Goal: Information Seeking & Learning: Learn about a topic

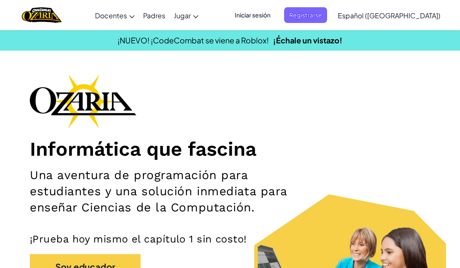
click at [276, 17] on span "Iniciar sesión" at bounding box center [253, 15] width 46 height 16
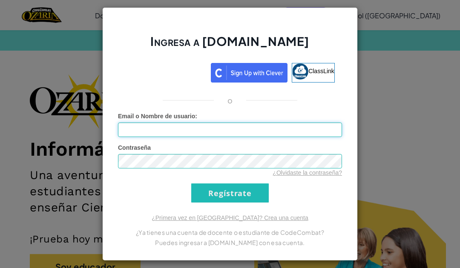
click at [300, 127] on input "Email o Nombre de usuario :" at bounding box center [230, 130] width 224 height 14
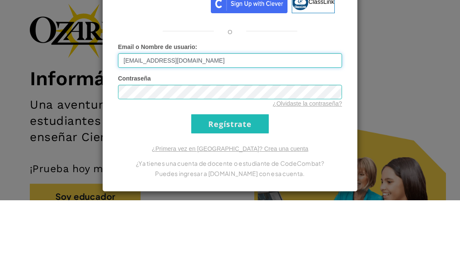
type input "[EMAIL_ADDRESS][DOMAIN_NAME]"
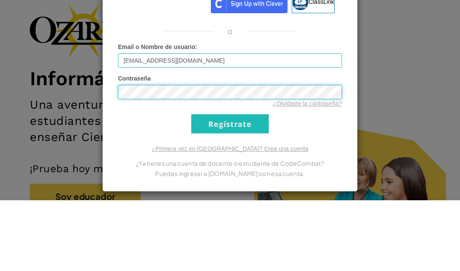
click at [230, 185] on input "Regístrate" at bounding box center [230, 194] width 78 height 19
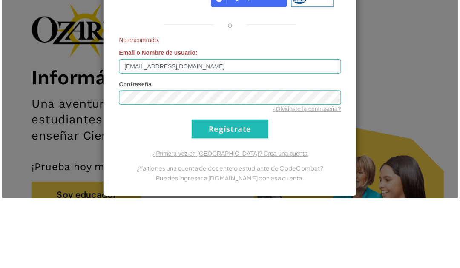
scroll to position [71, 0]
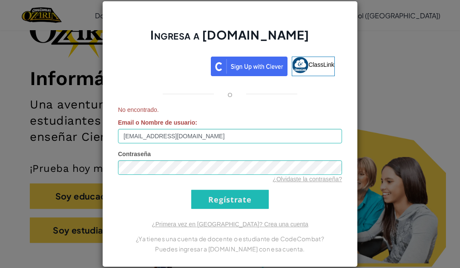
click at [249, 201] on input "Regístrate" at bounding box center [230, 199] width 78 height 19
click at [254, 197] on input "Regístrate" at bounding box center [230, 199] width 78 height 19
click at [267, 221] on link "¿Primera vez en [GEOGRAPHIC_DATA]? Crea una cuenta" at bounding box center [230, 224] width 157 height 7
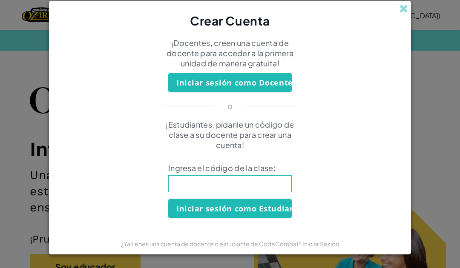
click at [267, 184] on input at bounding box center [230, 183] width 124 height 17
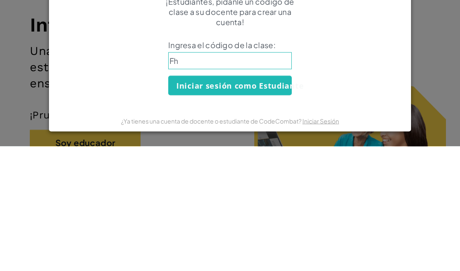
type input "F"
type input "ChairTrueZap"
click at [268, 200] on button "Iniciar sesión como Estudiante" at bounding box center [230, 210] width 124 height 20
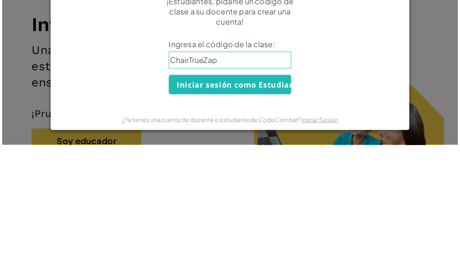
scroll to position [125, 0]
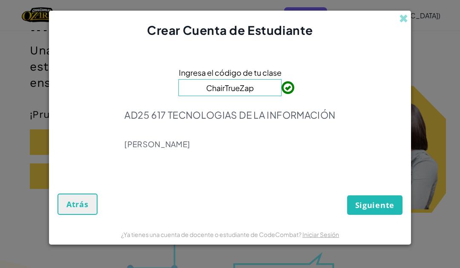
click at [387, 205] on span "Siguiente" at bounding box center [374, 205] width 39 height 10
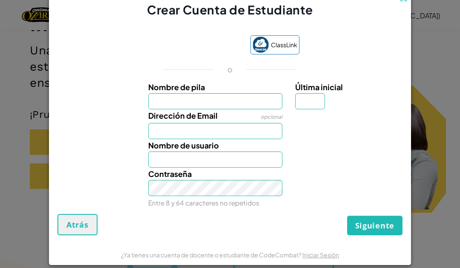
click at [244, 108] on input "Nombre de pila" at bounding box center [215, 101] width 135 height 16
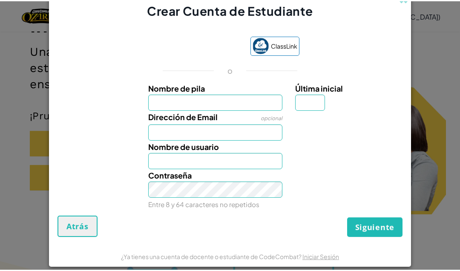
scroll to position [124, 0]
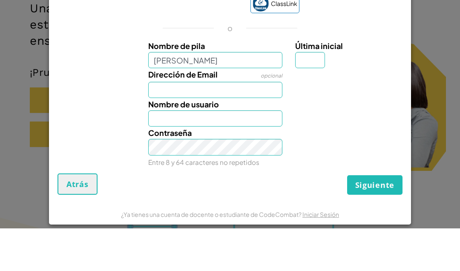
type input "[PERSON_NAME]"
click at [321, 95] on input "Última inicial" at bounding box center [310, 103] width 30 height 16
type input "[PERSON_NAME]"
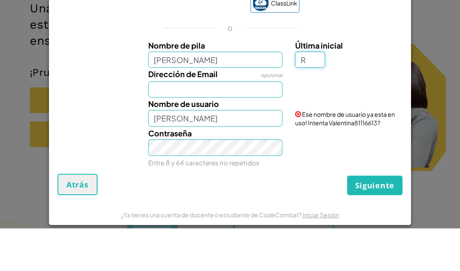
type input "R"
click at [222, 124] on input "Dirección de Email" at bounding box center [215, 132] width 135 height 16
type input "ValentinaR"
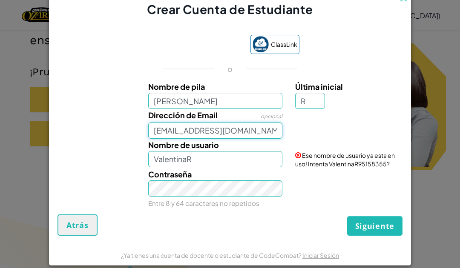
type input "[EMAIL_ADDRESS][DOMAIN_NAME]"
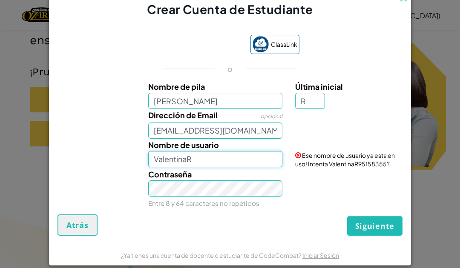
click at [241, 161] on input "ValentinaR" at bounding box center [215, 159] width 135 height 16
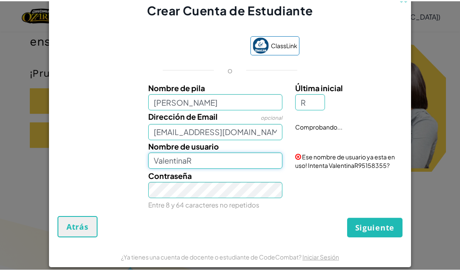
scroll to position [167, 0]
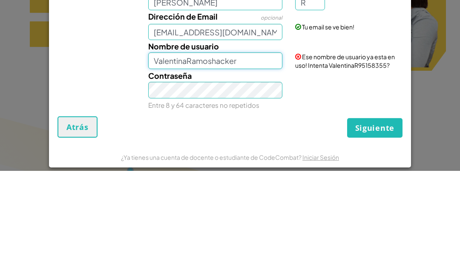
type input "ValentinaRamoshacker"
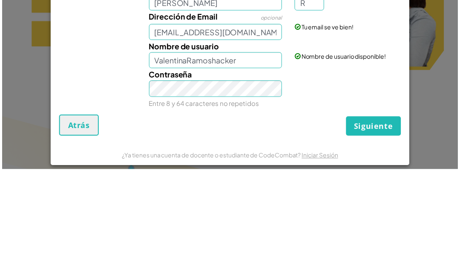
scroll to position [267, 0]
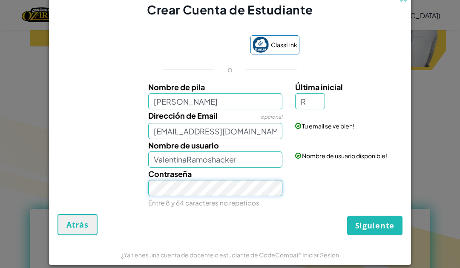
click at [388, 218] on button "Siguiente" at bounding box center [374, 226] width 55 height 20
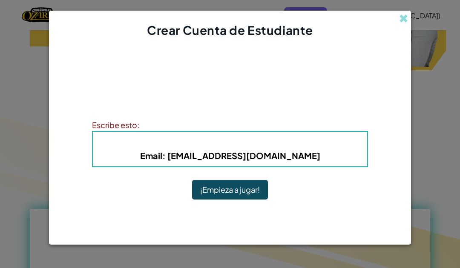
click at [236, 196] on button "¡Empieza a jugar!" at bounding box center [230, 190] width 76 height 20
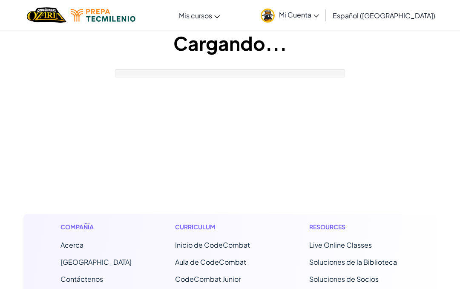
scroll to position [247, 0]
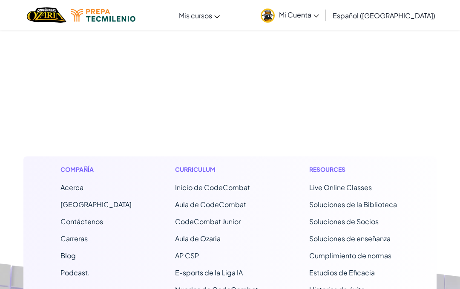
click at [319, 19] on span "Mi Cuenta" at bounding box center [299, 14] width 40 height 9
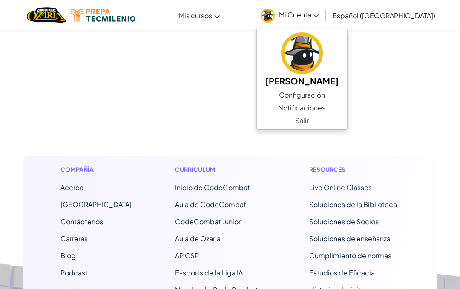
click at [320, 96] on link "Configuración" at bounding box center [302, 95] width 90 height 13
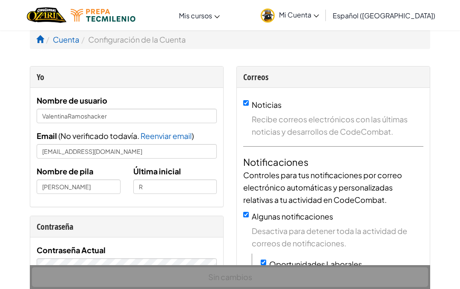
click at [66, 18] on img "Home" at bounding box center [47, 14] width 40 height 17
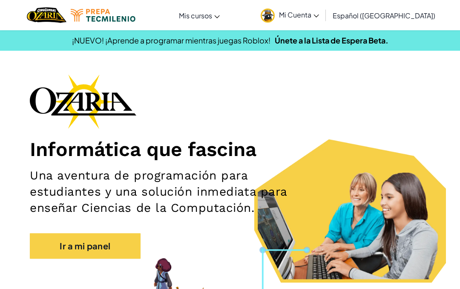
click at [0, 0] on link "Aula de Ozaria" at bounding box center [0, 0] width 0 height 0
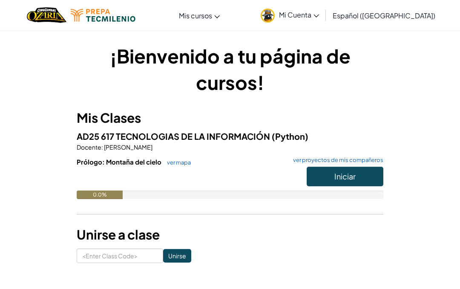
click at [435, 136] on div "¡Bienvenido a tu página de cursos! Mis Clases AD25 617 TECNOLOGIAS DE LA INFORM…" at bounding box center [229, 153] width 413 height 220
click at [119, 252] on input at bounding box center [120, 255] width 86 height 14
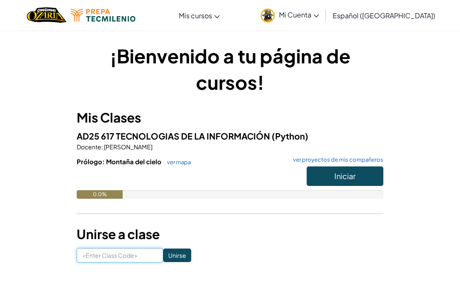
scroll to position [33, 0]
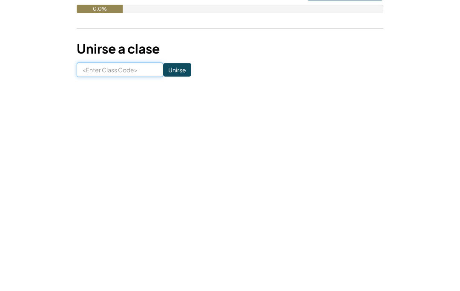
type input "c"
type input "ChairTrueZap"
click at [167, 216] on input "Unirse" at bounding box center [177, 223] width 28 height 14
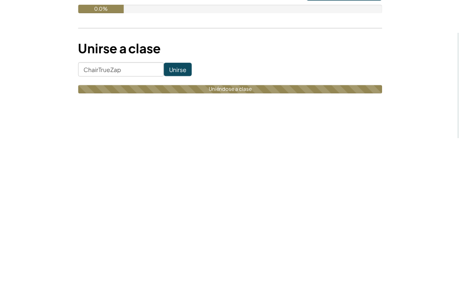
scroll to position [186, 0]
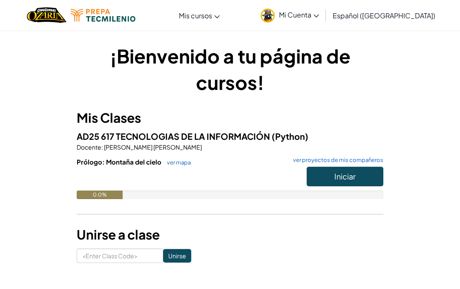
click at [275, 13] on img at bounding box center [268, 16] width 14 height 14
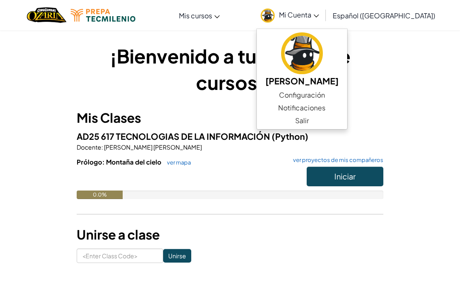
click at [275, 21] on img at bounding box center [268, 16] width 14 height 14
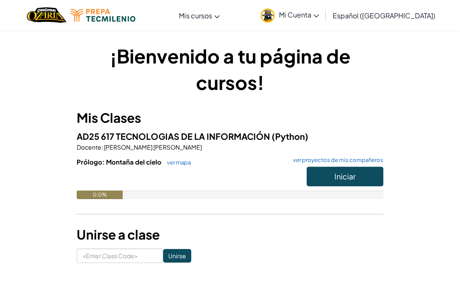
click at [306, 63] on h1 "¡Bienvenido a tu página de cursos!" at bounding box center [230, 69] width 307 height 53
click at [290, 27] on link "Mi Cuenta" at bounding box center [289, 15] width 67 height 27
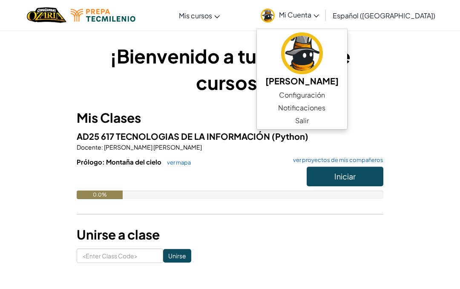
click at [302, 54] on img at bounding box center [302, 53] width 42 height 42
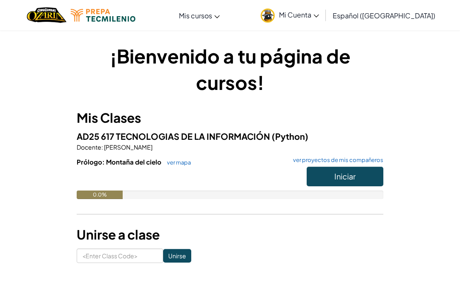
click at [368, 173] on button "Iniciar" at bounding box center [345, 177] width 77 height 20
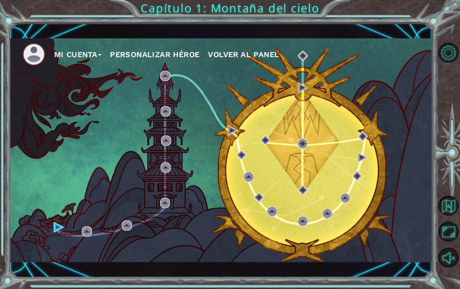
click at [82, 52] on button "Mi Cuenta" at bounding box center [78, 54] width 48 height 13
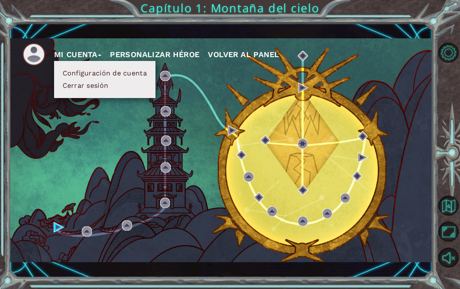
click at [149, 51] on button "Personalizar héroe" at bounding box center [154, 54] width 89 height 13
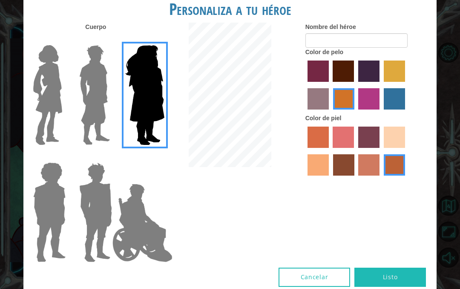
click at [141, 233] on img at bounding box center [142, 222] width 67 height 85
click at [155, 157] on input "Hero Jamie" at bounding box center [155, 157] width 0 height 0
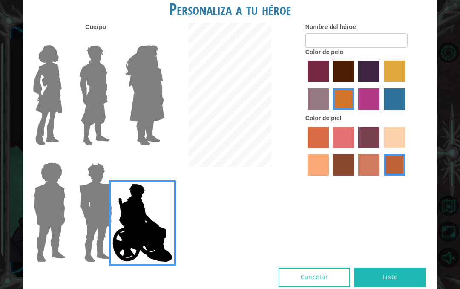
click at [353, 82] on label "maroon hair color" at bounding box center [343, 70] width 21 height 21
click at [330, 85] on input "maroon hair color" at bounding box center [330, 85] width 0 height 0
radio input "true"
click at [384, 82] on label "tulip tree hair color" at bounding box center [394, 70] width 21 height 21
click at [381, 85] on input "tulip tree hair color" at bounding box center [381, 85] width 0 height 0
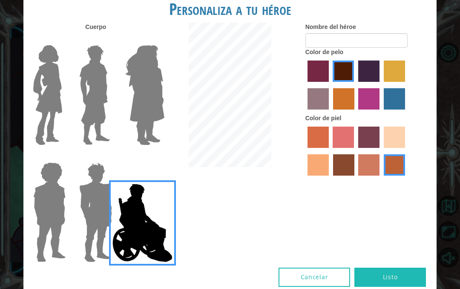
radio input "true"
click at [384, 109] on label "lachmara hair color" at bounding box center [394, 98] width 21 height 21
click at [381, 112] on input "lachmara hair color" at bounding box center [381, 112] width 0 height 0
radio input "true"
click at [379, 104] on label "medium red violet hair color" at bounding box center [368, 98] width 21 height 21
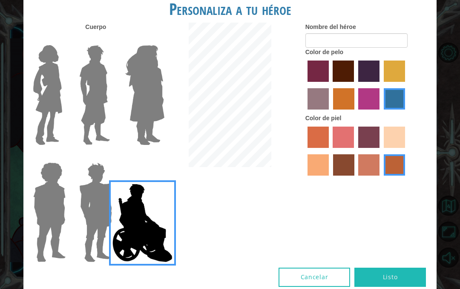
click at [356, 112] on input "medium red violet hair color" at bounding box center [356, 112] width 0 height 0
radio input "true"
click at [354, 175] on label "karma skin color" at bounding box center [343, 164] width 21 height 21
click at [330, 178] on input "karma skin color" at bounding box center [330, 178] width 0 height 0
radio input "true"
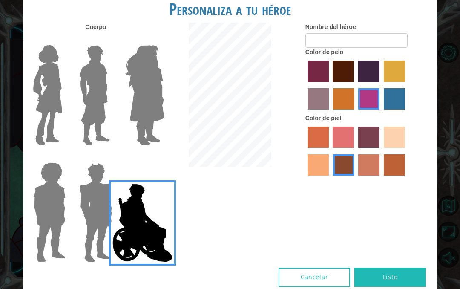
click at [384, 148] on label "sandy beach skin color" at bounding box center [394, 136] width 21 height 21
click at [381, 151] on input "sandy beach skin color" at bounding box center [381, 151] width 0 height 0
radio input "true"
click at [354, 80] on label "maroon hair color" at bounding box center [343, 70] width 21 height 21
click at [330, 85] on input "maroon hair color" at bounding box center [330, 85] width 0 height 0
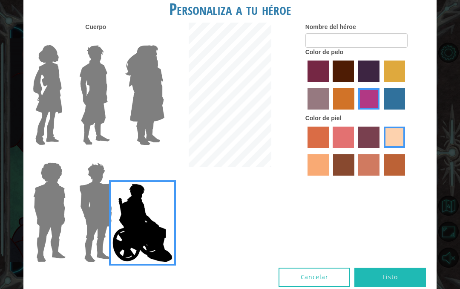
radio input "true"
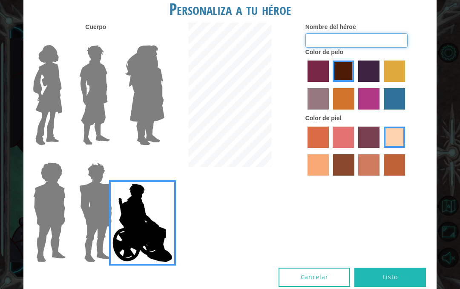
click at [379, 48] on input "Nombre del héroe" at bounding box center [356, 40] width 102 height 14
type input "Vale 67"
click at [409, 267] on button "Listo" at bounding box center [390, 276] width 72 height 19
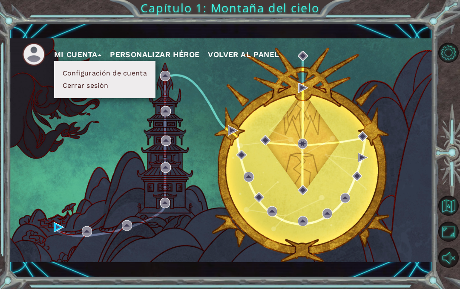
click at [160, 50] on button "Personalizar héroe" at bounding box center [154, 54] width 89 height 13
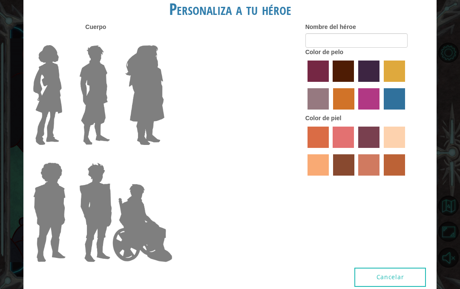
type input "Vale 67"
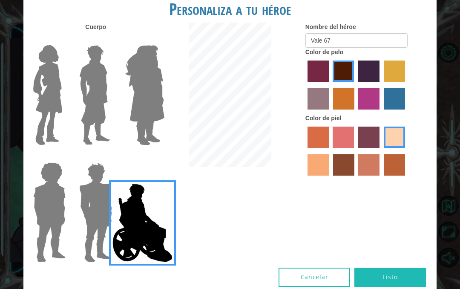
click at [137, 104] on img at bounding box center [145, 95] width 46 height 106
click at [155, 40] on input "Hero Amethyst" at bounding box center [155, 40] width 0 height 0
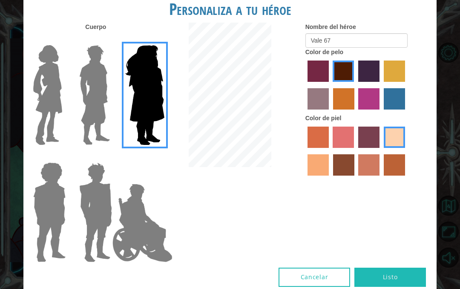
click at [88, 89] on img at bounding box center [95, 95] width 38 height 106
click at [109, 40] on input "Hero Lars" at bounding box center [109, 40] width 0 height 0
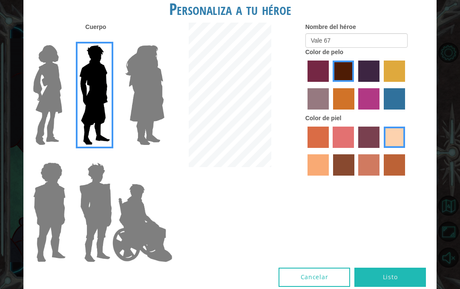
click at [45, 86] on img at bounding box center [48, 95] width 36 height 106
click at [63, 40] on input "Hero Connie" at bounding box center [63, 40] width 0 height 0
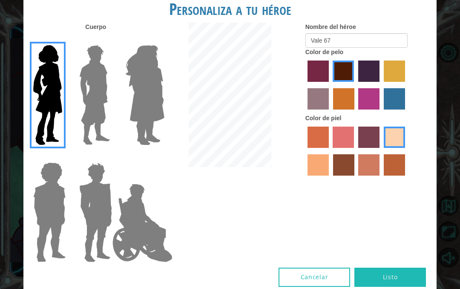
click at [68, 210] on img at bounding box center [49, 212] width 39 height 106
click at [63, 157] on input "Hero Steven" at bounding box center [63, 157] width 0 height 0
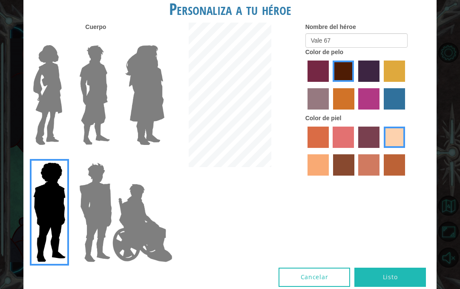
click at [100, 218] on img at bounding box center [96, 212] width 40 height 106
click at [109, 157] on input "Hero Garnet" at bounding box center [109, 157] width 0 height 0
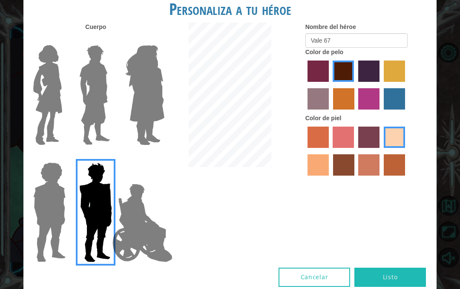
click at [144, 233] on img at bounding box center [142, 222] width 67 height 85
click at [155, 157] on input "Hero Jamie" at bounding box center [155, 157] width 0 height 0
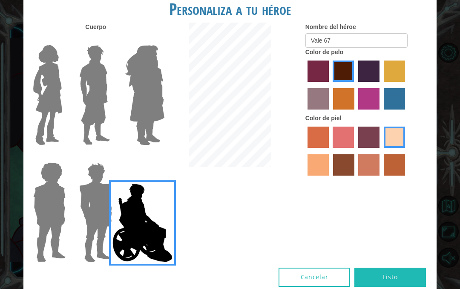
click at [417, 270] on button "Listo" at bounding box center [390, 276] width 72 height 19
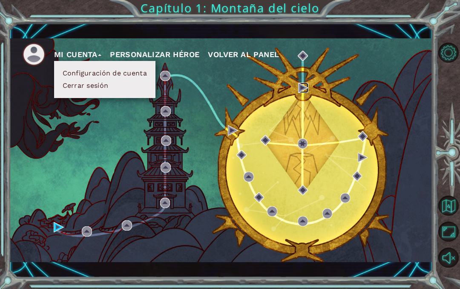
click at [302, 91] on img at bounding box center [303, 88] width 10 height 10
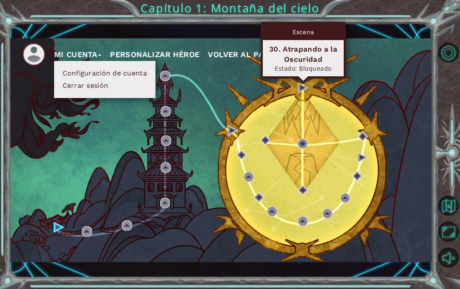
click at [394, 73] on div "Mi Cuenta Configuración de cuenta Cerrar sesión Personalizar héroe Volver al pa…" at bounding box center [220, 149] width 423 height 223
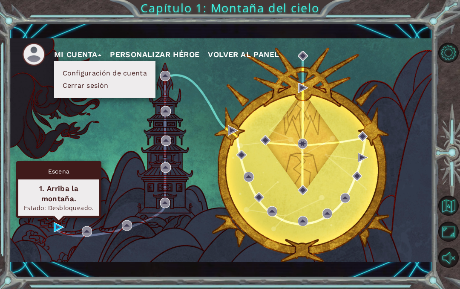
click at [66, 224] on div "Mi Cuenta Configuración de cuenta Cerrar sesión Personalizar héroe Volver al pa…" at bounding box center [220, 149] width 423 height 223
click at [69, 192] on div "1. Arriba la montaña." at bounding box center [58, 193] width 73 height 20
click at [84, 167] on div "Escena" at bounding box center [58, 171] width 81 height 16
click at [74, 204] on div "Estado: Desbloqueado." at bounding box center [58, 208] width 73 height 8
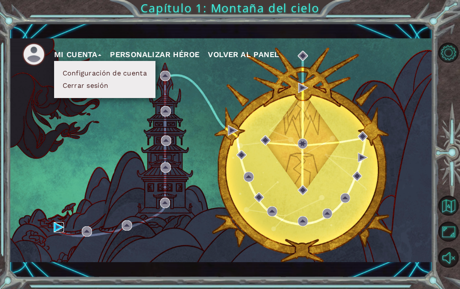
click at [60, 229] on img at bounding box center [59, 227] width 10 height 10
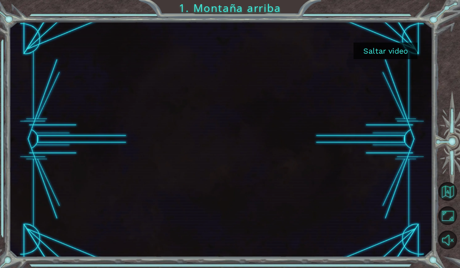
click at [384, 56] on button "Saltar video" at bounding box center [386, 51] width 64 height 17
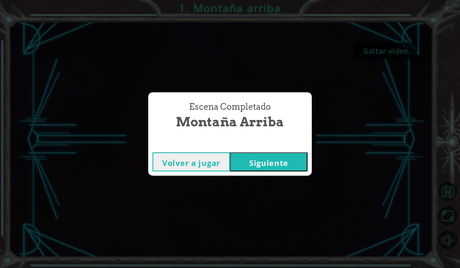
click at [264, 157] on button "Siguiente" at bounding box center [269, 161] width 78 height 19
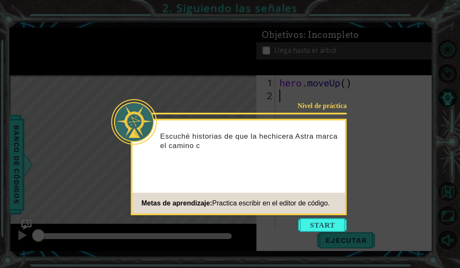
click at [319, 226] on button "Start" at bounding box center [322, 225] width 49 height 14
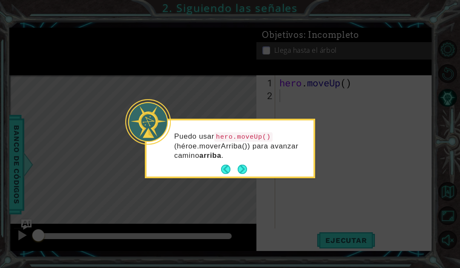
click at [252, 165] on div "Puedo usar hero.moveUp() (héroe.moverArriba()) para avanzar camino arriba ." at bounding box center [230, 150] width 167 height 53
click at [245, 171] on button "Next" at bounding box center [242, 169] width 9 height 9
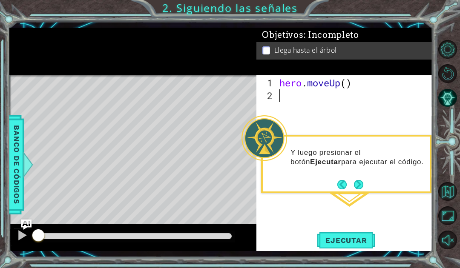
click at [339, 242] on span "Ejecutar" at bounding box center [346, 240] width 58 height 9
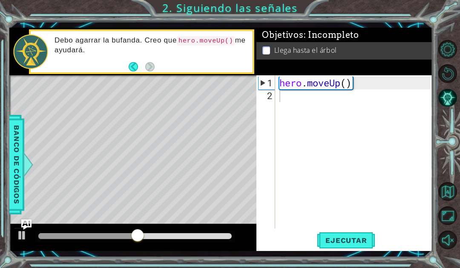
click at [351, 235] on button "Ejecutar" at bounding box center [346, 240] width 58 height 17
click at [339, 234] on button "Ejecutar" at bounding box center [346, 240] width 58 height 17
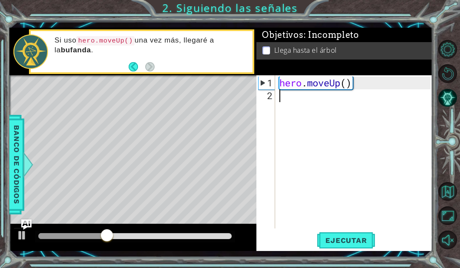
click at [346, 238] on span "Ejecutar" at bounding box center [346, 240] width 58 height 9
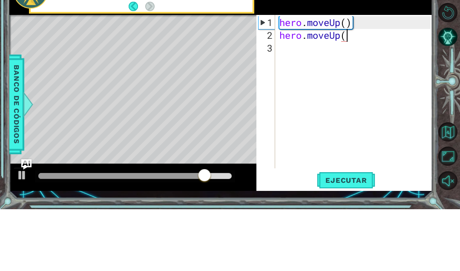
scroll to position [15, 88]
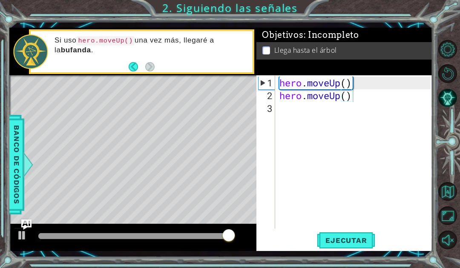
type textarea "abcde fg"
click at [353, 236] on span "Ejecutar" at bounding box center [346, 240] width 58 height 9
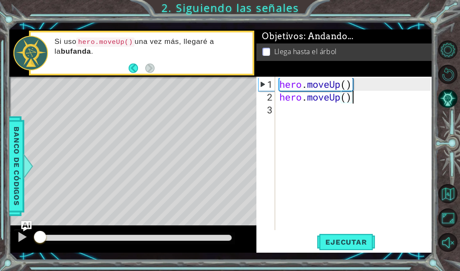
scroll to position [15, 46]
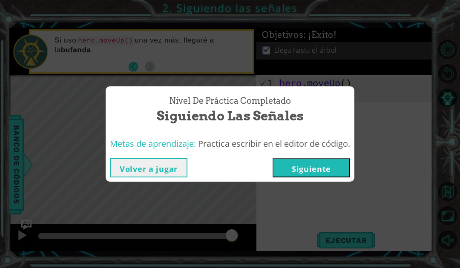
click at [328, 171] on button "Siguiente" at bounding box center [312, 167] width 78 height 19
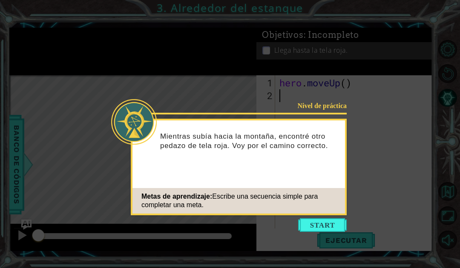
click at [330, 223] on button "Start" at bounding box center [322, 225] width 49 height 14
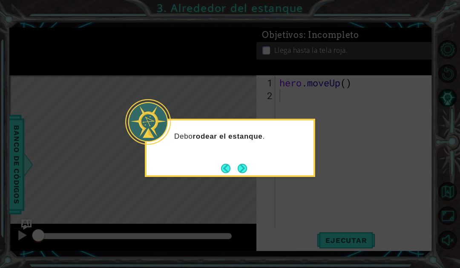
click at [241, 171] on button "Next" at bounding box center [243, 169] width 10 height 10
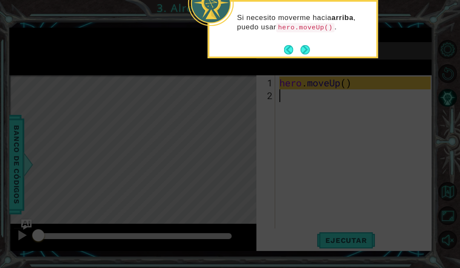
click at [310, 52] on button "Next" at bounding box center [304, 49] width 9 height 9
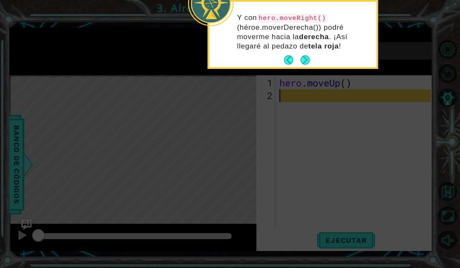
click at [306, 61] on button "Next" at bounding box center [304, 59] width 9 height 9
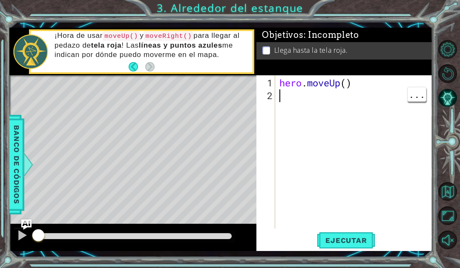
click at [302, 99] on div "hero . moveUp ( )" at bounding box center [356, 166] width 157 height 179
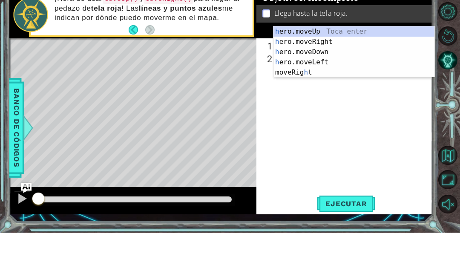
scroll to position [15, 38]
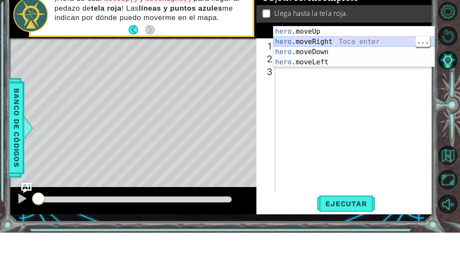
click at [347, 65] on div "hero .moveUp Toca enter hero .moveRight Toca enter hero .moveDown Toca enter he…" at bounding box center [353, 95] width 161 height 61
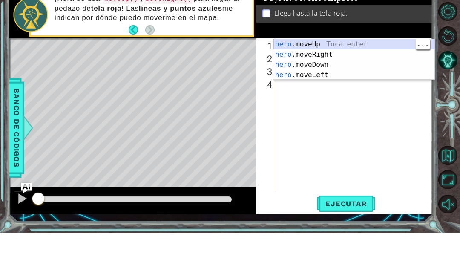
click at [338, 78] on div "hero .moveUp Toca enter hero .moveRight Toca enter hero .moveDown Toca enter he…" at bounding box center [353, 108] width 161 height 61
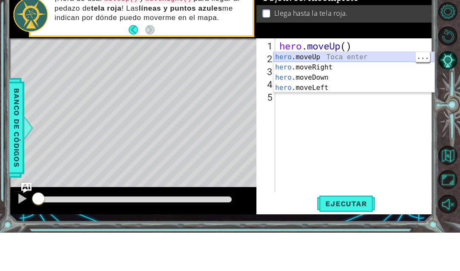
click at [331, 90] on div "hero .moveUp Toca enter hero .moveRight Toca enter hero .moveDown Toca enter he…" at bounding box center [353, 120] width 161 height 61
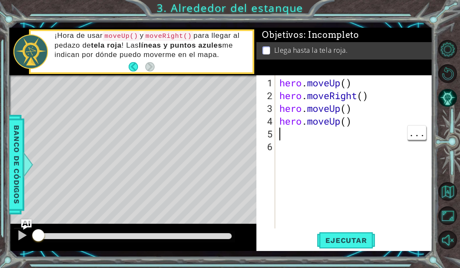
click at [292, 138] on div "hero . moveUp ( ) hero . moveRight ( ) hero . moveUp ( ) hero . moveUp ( )" at bounding box center [356, 166] width 157 height 179
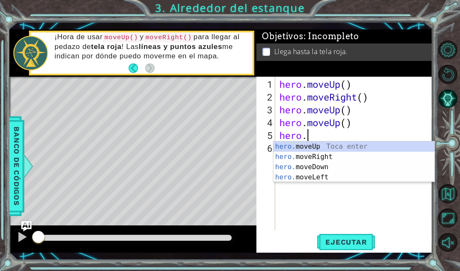
scroll to position [15, 43]
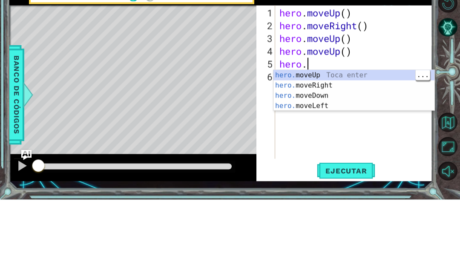
click at [343, 141] on div "hero. moveUp Toca enter hero. moveRight Toca enter hero. moveDown Toca enter he…" at bounding box center [353, 171] width 161 height 61
type textarea "abcde fg"
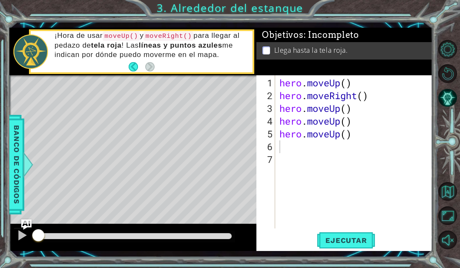
click at [355, 238] on span "Ejecutar" at bounding box center [346, 240] width 58 height 9
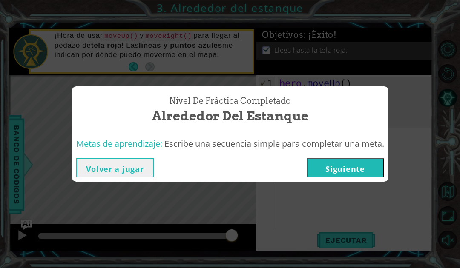
click at [341, 167] on button "Siguiente" at bounding box center [346, 167] width 78 height 19
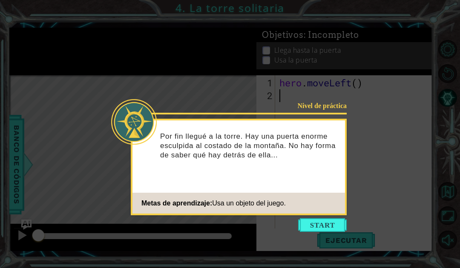
click at [329, 220] on button "Start" at bounding box center [322, 225] width 49 height 14
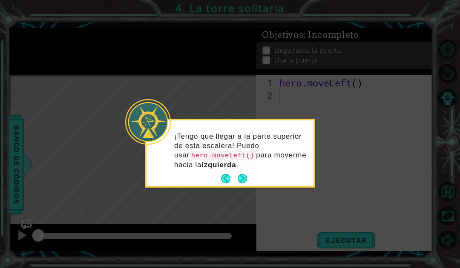
click at [252, 178] on div "¡Tengo que llegar a la parte superior de esta escalera! Puedo usar hero.moveLef…" at bounding box center [230, 155] width 167 height 62
click at [247, 175] on button "Next" at bounding box center [242, 178] width 9 height 9
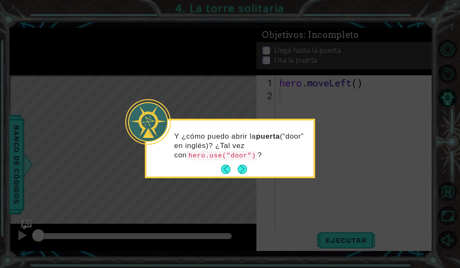
click at [247, 172] on button "Next" at bounding box center [242, 169] width 9 height 9
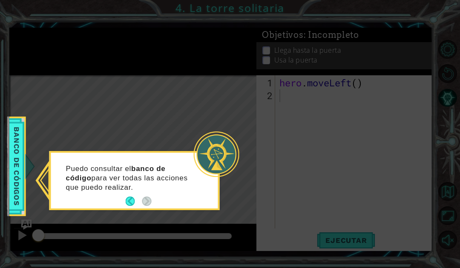
click at [127, 199] on button "Back" at bounding box center [134, 201] width 17 height 9
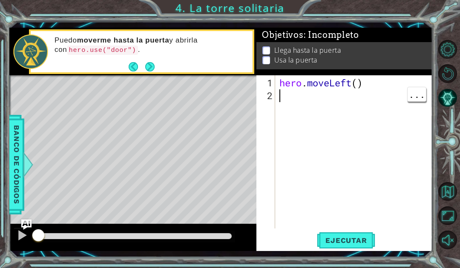
click at [287, 96] on div "hero . moveLeft ( )" at bounding box center [356, 166] width 157 height 179
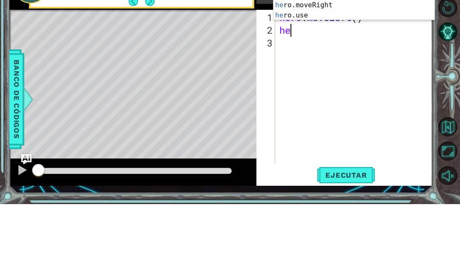
scroll to position [15, 38]
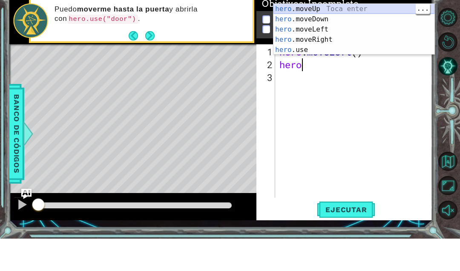
click at [348, 36] on div "hero .moveUp Toca enter hero .moveDown Toca enter hero .moveLeft Toca enter her…" at bounding box center [353, 72] width 161 height 72
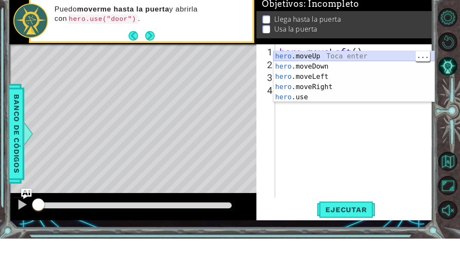
click at [346, 83] on div "hero .moveUp Toca enter hero .moveDown Toca enter hero .moveLeft Toca enter her…" at bounding box center [353, 119] width 161 height 72
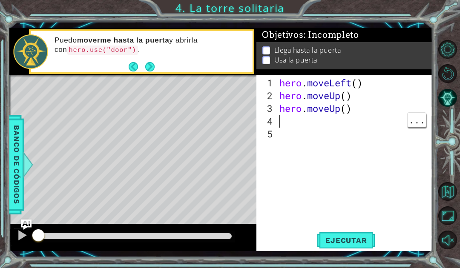
click at [304, 121] on div "hero . moveLeft ( ) hero . moveUp ( ) hero . moveUp ( )" at bounding box center [356, 166] width 157 height 179
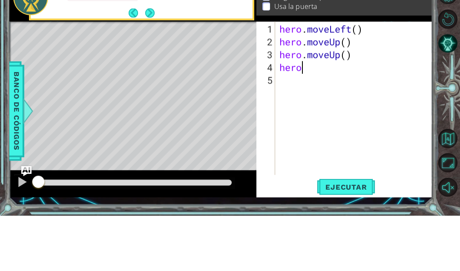
scroll to position [15, 43]
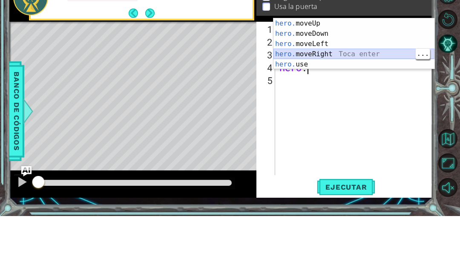
click at [377, 73] on div "hero. moveUp Toca enter hero. moveDown Toca enter hero. moveLeft Toca enter her…" at bounding box center [353, 109] width 161 height 72
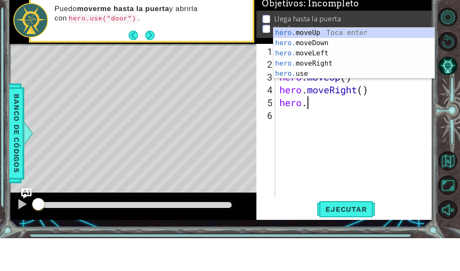
click at [360, 60] on div "hero. moveUp Toca enter hero. moveDown Toca enter hero. moveLeft Toca enter her…" at bounding box center [353, 96] width 161 height 72
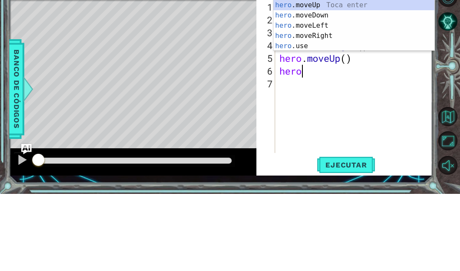
scroll to position [15, 38]
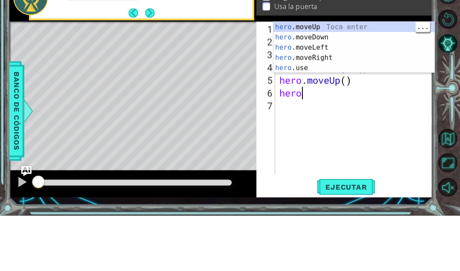
click at [366, 77] on div "hero .moveUp Toca enter hero .moveDown Toca enter hero .moveLeft Toca enter her…" at bounding box center [353, 113] width 161 height 72
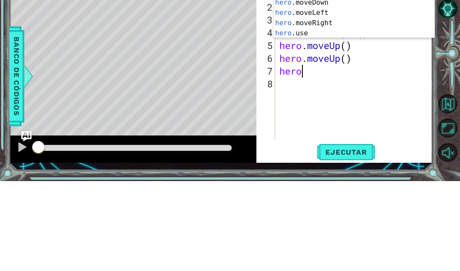
scroll to position [15, 43]
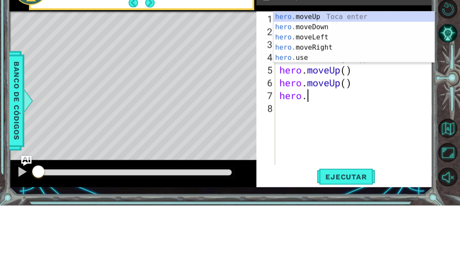
click at [355, 77] on div "hero. moveUp Toca enter hero. moveDown Toca enter hero. moveLeft Toca enter her…" at bounding box center [353, 113] width 161 height 72
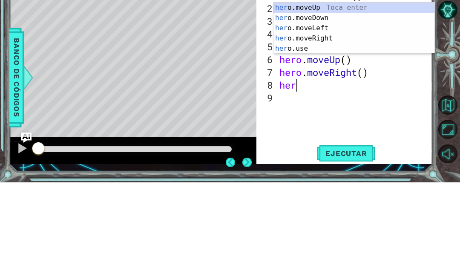
scroll to position [15, 38]
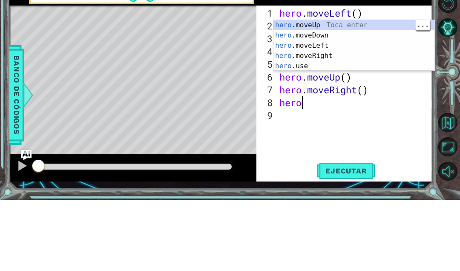
click at [366, 91] on div "hero .moveUp Toca enter hero .moveDown Toca enter hero .moveLeft Toca enter her…" at bounding box center [353, 127] width 161 height 72
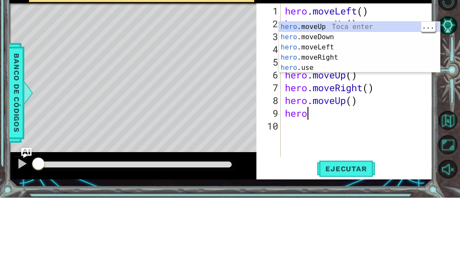
click at [370, 95] on div "hero .moveUp Toca enter hero .moveDown Toca enter hero .moveLeft Toca enter her…" at bounding box center [359, 131] width 161 height 72
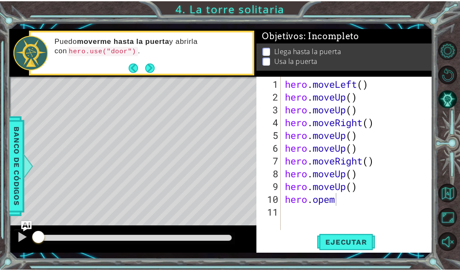
scroll to position [15, 46]
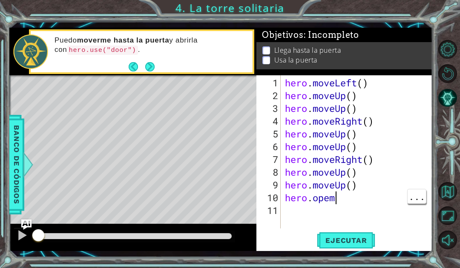
click at [341, 199] on div "hero . moveLeft ( ) hero . moveUp ( ) hero . moveUp ( ) hero . moveRight ( ) he…" at bounding box center [359, 166] width 152 height 179
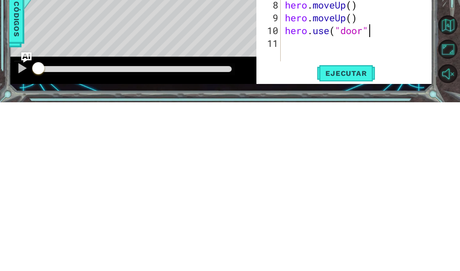
scroll to position [15, 77]
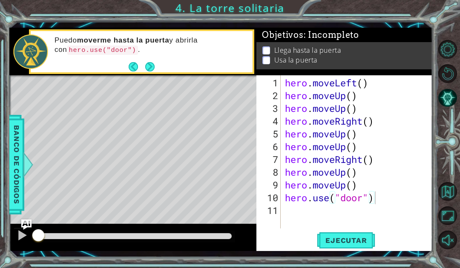
click at [353, 237] on span "Ejecutar" at bounding box center [346, 240] width 58 height 9
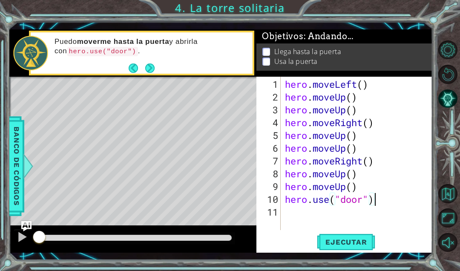
scroll to position [15, 46]
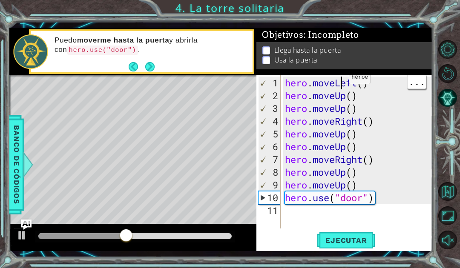
click at [342, 81] on div "hero . moveLeft ( ) hero . moveUp ( ) hero . moveUp ( ) hero . moveRight ( ) he…" at bounding box center [359, 166] width 152 height 179
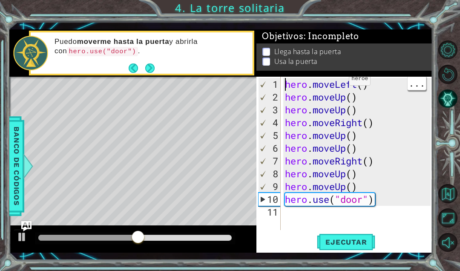
scroll to position [15, 0]
click at [382, 83] on div "hero . moveLeft ( ) hero . moveUp ( ) hero . moveUp ( ) hero . moveRight ( ) he…" at bounding box center [359, 167] width 152 height 179
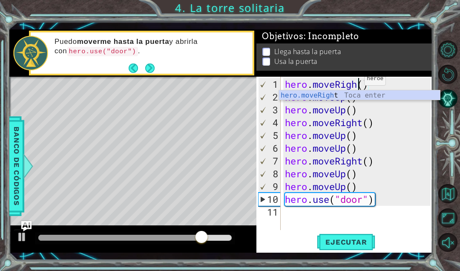
scroll to position [15, 43]
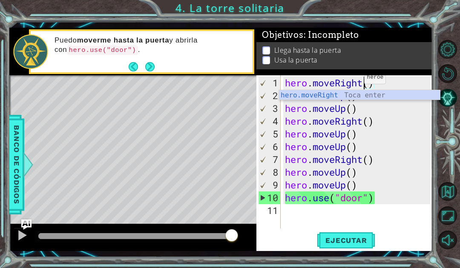
click at [348, 241] on span "Ejecutar" at bounding box center [346, 240] width 58 height 9
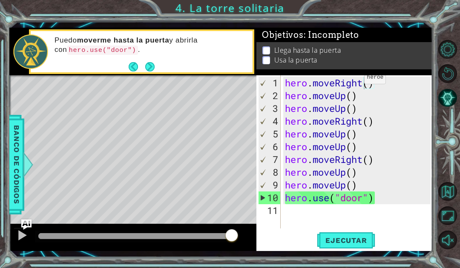
click at [339, 248] on button "Ejecutar" at bounding box center [346, 240] width 58 height 17
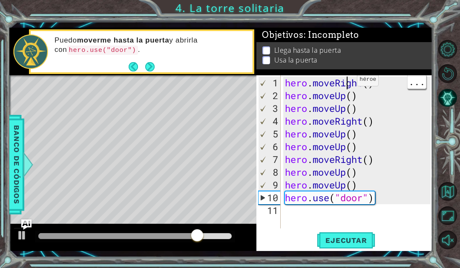
click at [350, 83] on div "hero . moveRight ( ) hero . moveUp ( ) hero . moveUp ( ) hero . moveRight ( ) h…" at bounding box center [359, 166] width 152 height 179
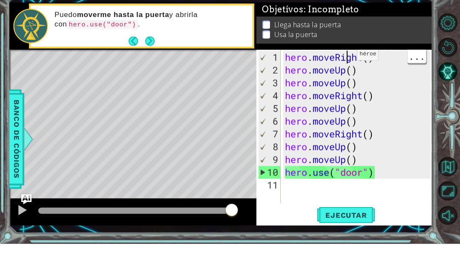
scroll to position [15, 0]
click at [388, 78] on div "hero . moveRight ( ) hero . moveUp ( ) hero . moveUp ( ) hero . moveRight ( ) h…" at bounding box center [359, 167] width 152 height 179
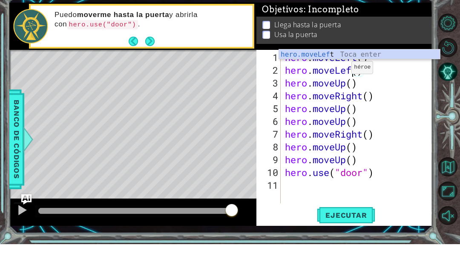
scroll to position [15, 32]
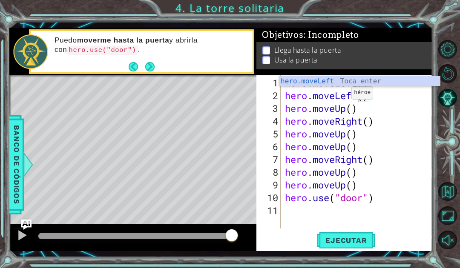
click at [362, 242] on span "Ejecutar" at bounding box center [346, 240] width 58 height 9
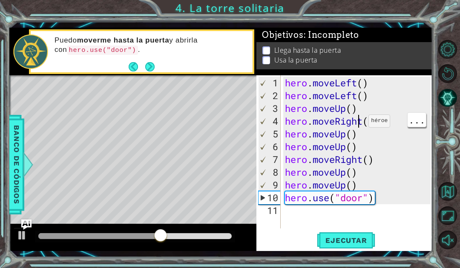
click at [361, 124] on div "hero . moveLeft ( ) hero . moveLeft ( ) hero . moveUp ( ) hero . moveRight ( ) …" at bounding box center [359, 166] width 152 height 179
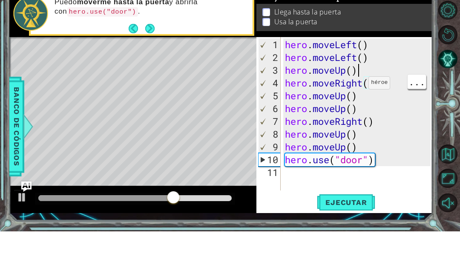
scroll to position [15, 0]
click at [362, 86] on div "hero . moveLeft ( ) hero . moveLeft ( ) hero . moveUp ( ) hero . moveRight ( ) …" at bounding box center [359, 167] width 152 height 179
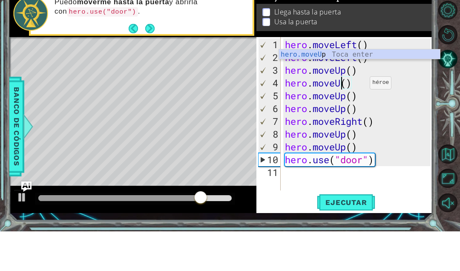
scroll to position [15, 26]
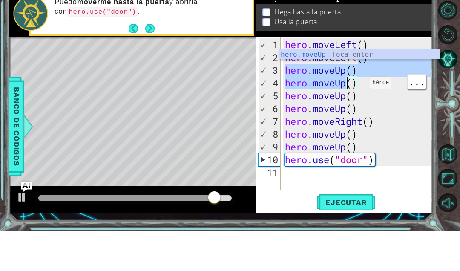
click at [345, 96] on div "hero . moveLeft ( ) hero . moveLeft ( ) hero . moveUp ( ) hero . moveUp ( ) her…" at bounding box center [359, 167] width 152 height 179
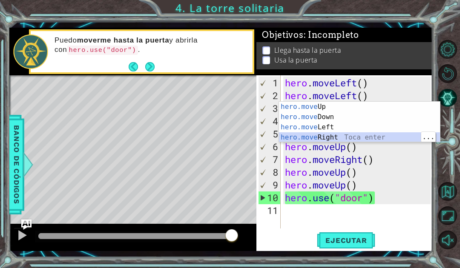
click at [355, 249] on button "Ejecutar" at bounding box center [346, 240] width 58 height 17
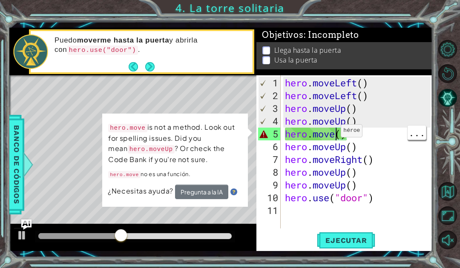
click at [335, 131] on div "hero . moveLeft ( ) hero . moveLeft ( ) hero . moveUp ( ) hero . moveUp ( ) her…" at bounding box center [359, 166] width 152 height 179
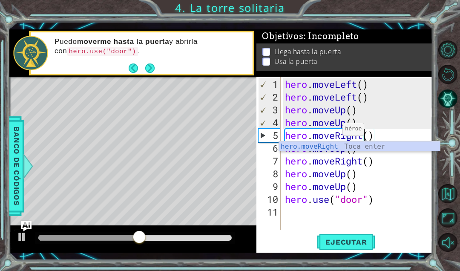
scroll to position [15, 43]
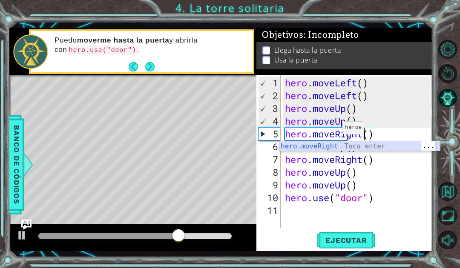
click at [344, 144] on div "hero.moveRight Toca enter" at bounding box center [359, 156] width 161 height 31
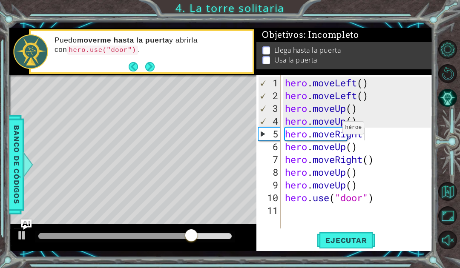
click at [358, 236] on button "Ejecutar" at bounding box center [346, 240] width 58 height 17
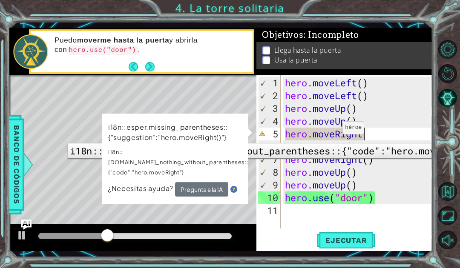
click at [267, 137] on div "5" at bounding box center [269, 134] width 23 height 13
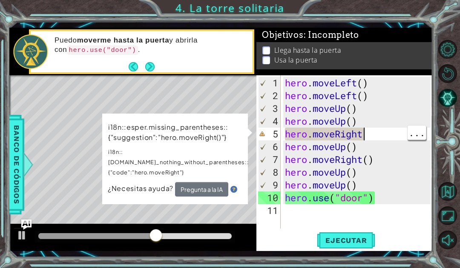
click at [379, 132] on div "hero . moveLeft ( ) hero . moveLeft ( ) hero . moveUp ( ) hero . moveUp ( ) her…" at bounding box center [359, 166] width 152 height 179
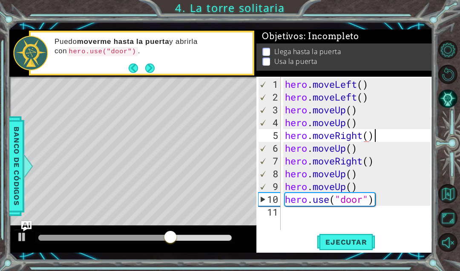
scroll to position [15, 26]
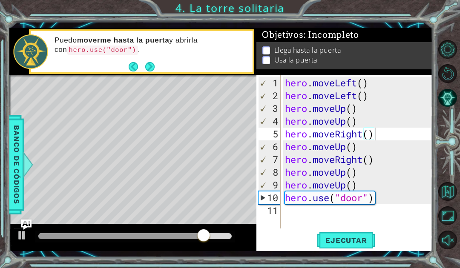
click at [361, 244] on span "Ejecutar" at bounding box center [346, 240] width 58 height 9
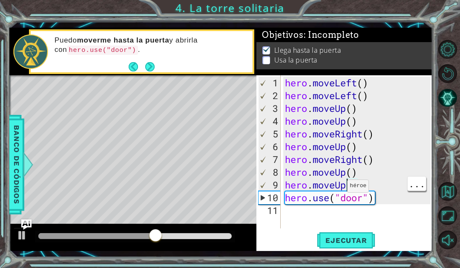
click at [345, 187] on div "hero . moveLeft ( ) hero . moveLeft ( ) hero . moveUp ( ) hero . moveUp ( ) her…" at bounding box center [359, 166] width 152 height 179
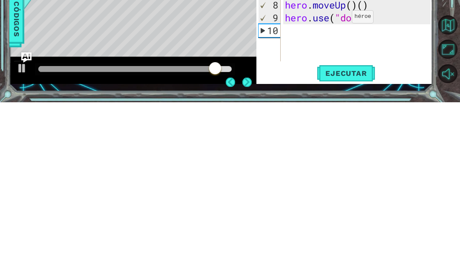
scroll to position [29, 0]
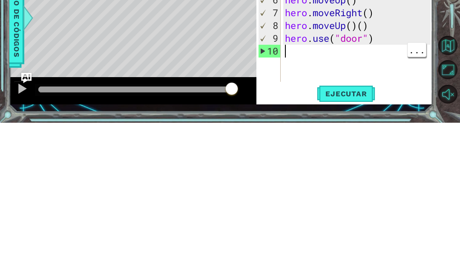
click at [380, 78] on div "hero . moveLeft ( ) hero . moveLeft ( ) hero . moveUp ( ) hero . moveUp ( ) her…" at bounding box center [359, 167] width 152 height 179
click at [387, 78] on div "hero . moveLeft ( ) hero . moveLeft ( ) hero . moveUp ( ) hero . moveUp ( ) her…" at bounding box center [359, 167] width 152 height 179
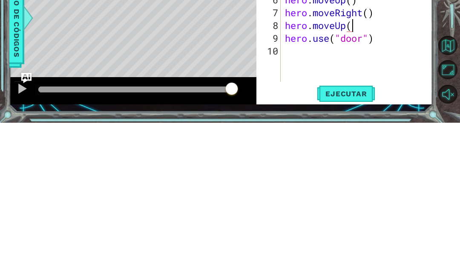
scroll to position [15, 21]
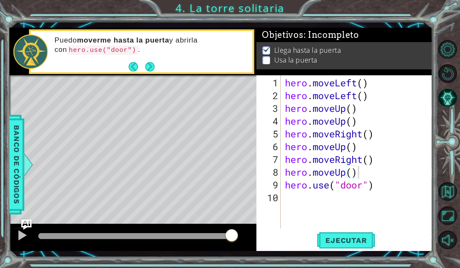
type textarea "abcde fg"
click at [362, 240] on span "Ejecutar" at bounding box center [346, 240] width 58 height 9
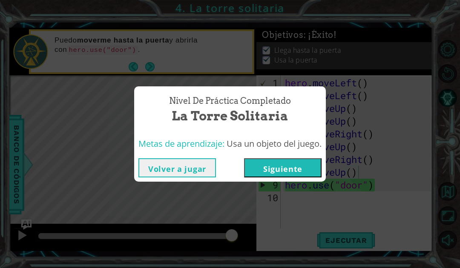
click at [288, 171] on button "Siguiente" at bounding box center [283, 167] width 78 height 19
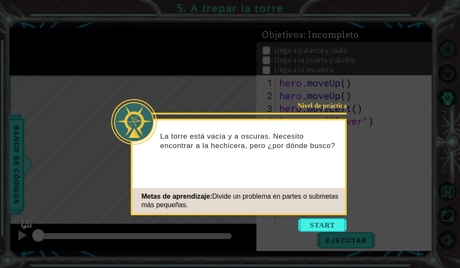
click at [329, 222] on button "Start" at bounding box center [322, 225] width 49 height 14
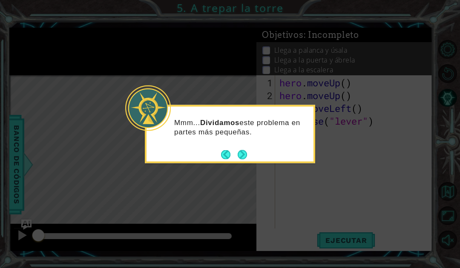
click at [241, 154] on button "Next" at bounding box center [242, 154] width 9 height 9
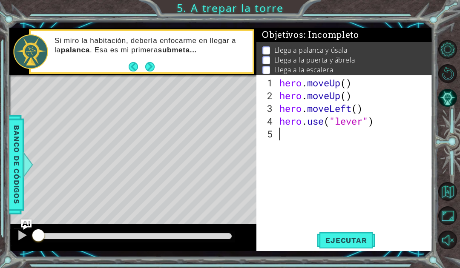
click at [346, 238] on span "Ejecutar" at bounding box center [346, 240] width 58 height 9
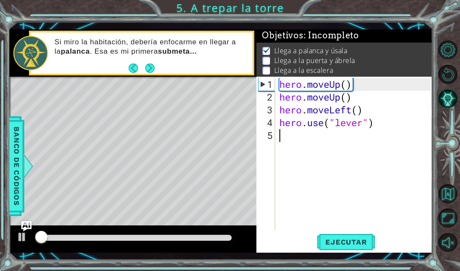
scroll to position [2, 0]
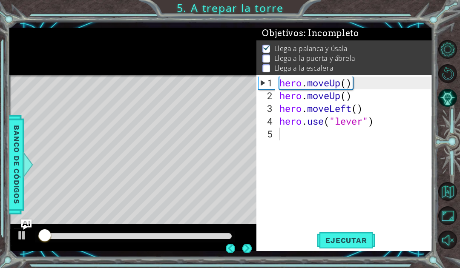
click at [437, 264] on div "1 ההההההההההההההההההההההההההההההההההההההההההההההההההההההההההההההההההההההההההההה…" at bounding box center [230, 134] width 460 height 268
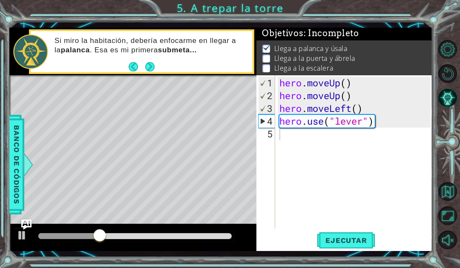
click at [149, 68] on button "Next" at bounding box center [149, 66] width 9 height 9
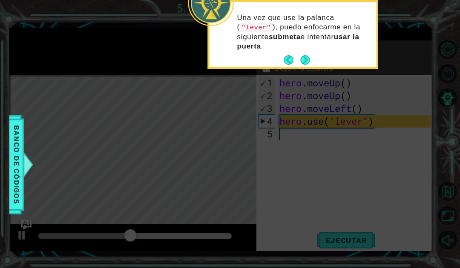
click at [306, 65] on button "Next" at bounding box center [305, 59] width 9 height 9
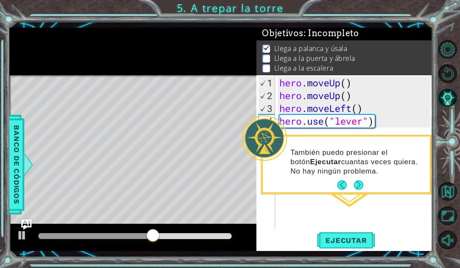
click at [354, 241] on span "Ejecutar" at bounding box center [346, 240] width 58 height 9
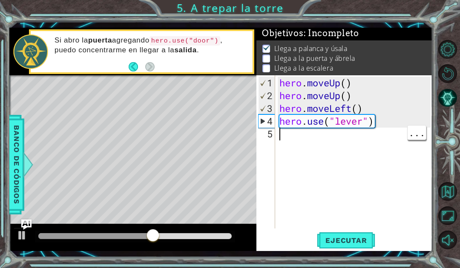
click at [296, 135] on div "hero . moveUp ( ) hero . moveUp ( ) hero . moveLeft ( ) hero . use ( "lever" )" at bounding box center [356, 166] width 157 height 179
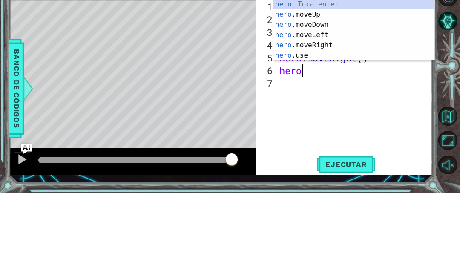
scroll to position [15, 43]
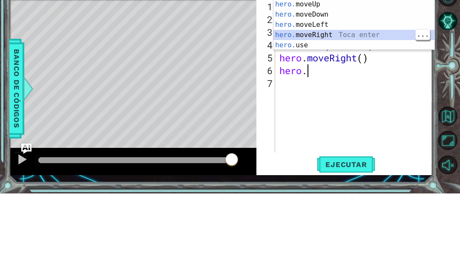
click at [376, 77] on div "hero. moveUp Toca enter hero. moveDown Toca enter hero. moveLeft Toca enter her…" at bounding box center [353, 113] width 161 height 72
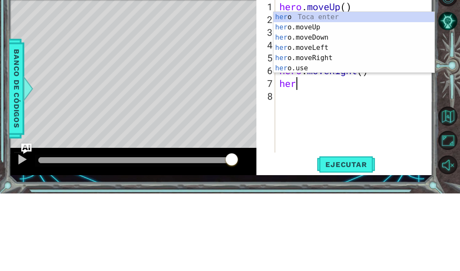
scroll to position [15, 38]
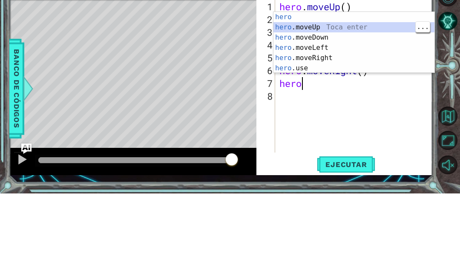
click at [352, 89] on div "hero Toca enter hero .moveUp Toca enter hero .moveDown Toca enter hero .moveLef…" at bounding box center [353, 130] width 161 height 82
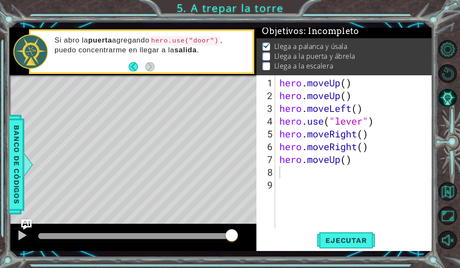
click at [351, 235] on button "Ejecutar" at bounding box center [346, 240] width 58 height 17
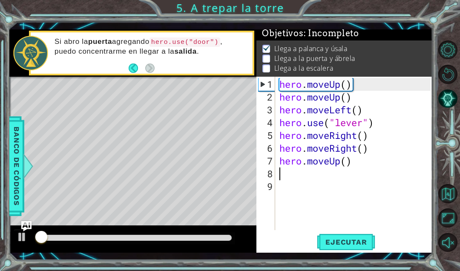
scroll to position [2, 0]
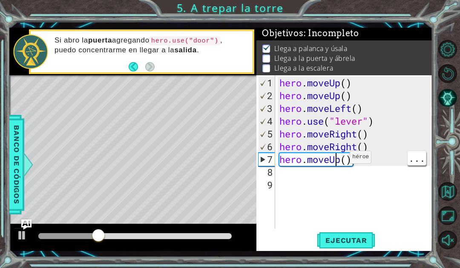
click at [337, 161] on div "hero . moveUp ( ) hero . moveUp ( ) hero . moveLeft ( ) hero . use ( "lever" ) …" at bounding box center [356, 166] width 157 height 179
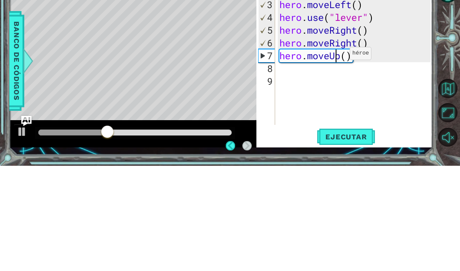
scroll to position [4, 0]
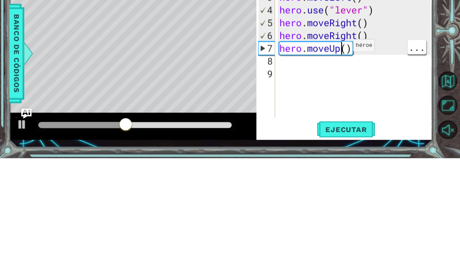
click at [340, 78] on div "hero . moveUp ( ) hero . moveUp ( ) hero . moveLeft ( ) hero . use ( "lever" ) …" at bounding box center [356, 167] width 157 height 179
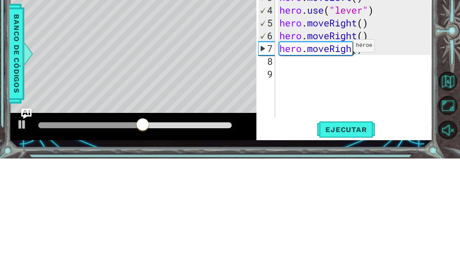
scroll to position [15, 43]
click at [374, 78] on div "hero . moveUp ( ) hero . moveUp ( ) hero . moveLeft ( ) hero . use ( "lever" ) …" at bounding box center [356, 167] width 157 height 179
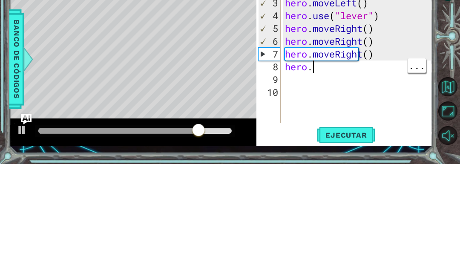
click at [341, 78] on div "hero . moveUp ( ) hero . moveUp ( ) hero . moveLeft ( ) hero . use ( "lever" ) …" at bounding box center [359, 167] width 152 height 179
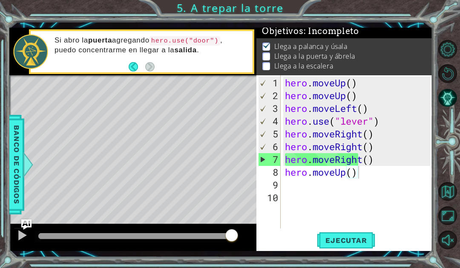
click at [357, 238] on span "Ejecutar" at bounding box center [346, 240] width 58 height 9
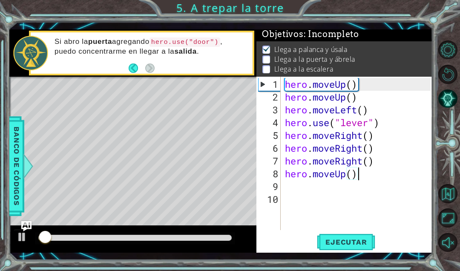
scroll to position [2, 0]
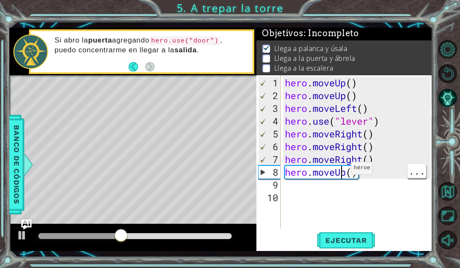
click at [348, 173] on div "hero . moveUp ( ) hero . moveUp ( ) hero . moveLeft ( ) hero . use ( "lever" ) …" at bounding box center [359, 166] width 152 height 179
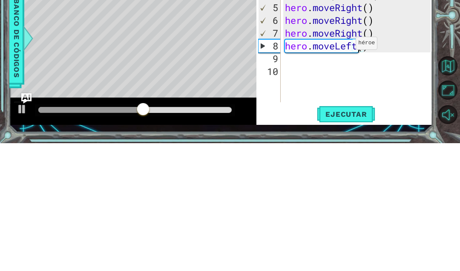
scroll to position [15, 38]
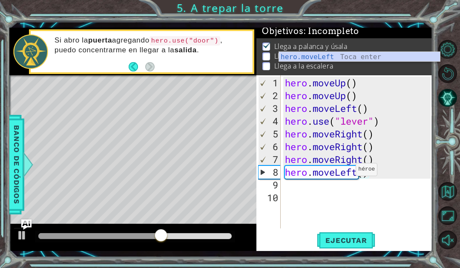
click at [355, 240] on span "Ejecutar" at bounding box center [346, 240] width 58 height 9
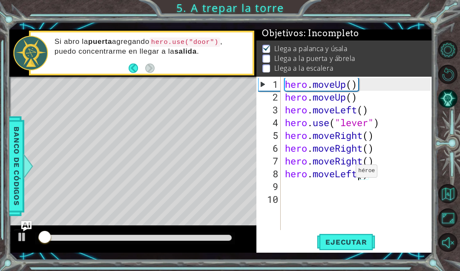
scroll to position [2, 0]
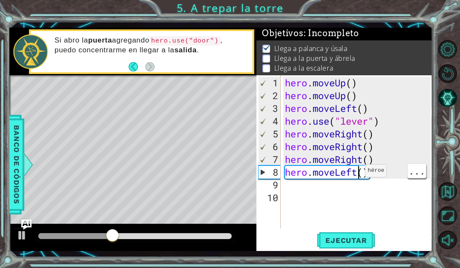
click at [353, 173] on div "hero . moveUp ( ) hero . moveUp ( ) hero . moveLeft ( ) hero . use ( "lever" ) …" at bounding box center [359, 166] width 152 height 179
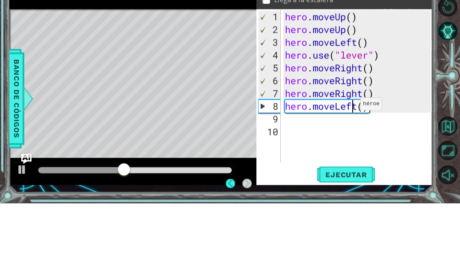
scroll to position [4, 0]
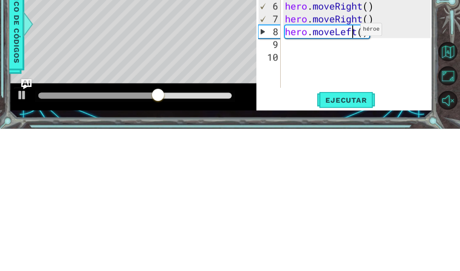
click at [357, 78] on div "hero . moveUp ( ) hero . moveUp ( ) hero . moveLeft ( ) hero . use ( "lever" ) …" at bounding box center [359, 167] width 152 height 179
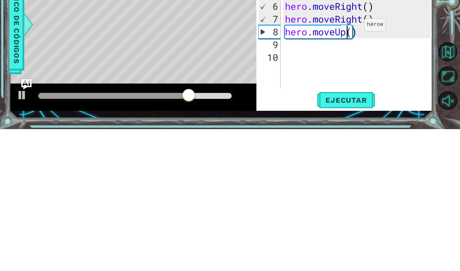
scroll to position [15, 26]
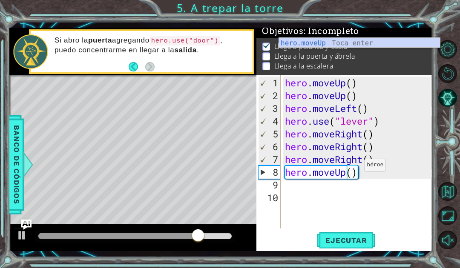
click at [353, 239] on span "Ejecutar" at bounding box center [346, 240] width 58 height 9
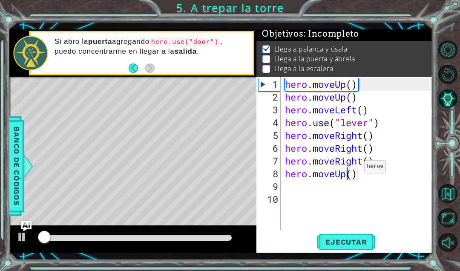
scroll to position [2, 0]
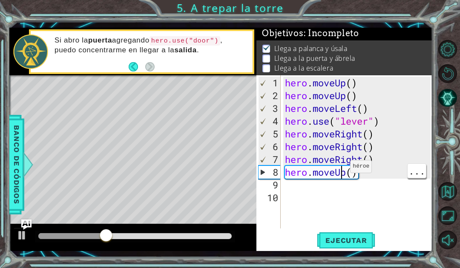
click at [343, 176] on div "hero . moveUp ( ) hero . moveUp ( ) hero . moveLeft ( ) hero . use ( "lever" ) …" at bounding box center [359, 166] width 152 height 179
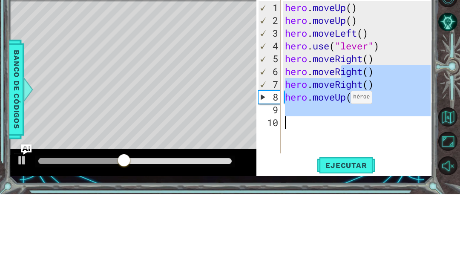
scroll to position [29, 0]
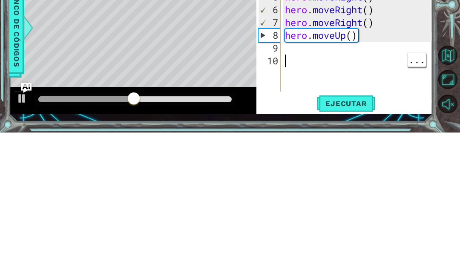
click at [350, 78] on div "hero . moveUp ( ) hero . moveUp ( ) hero . moveLeft ( ) hero . use ( "lever" ) …" at bounding box center [359, 167] width 152 height 179
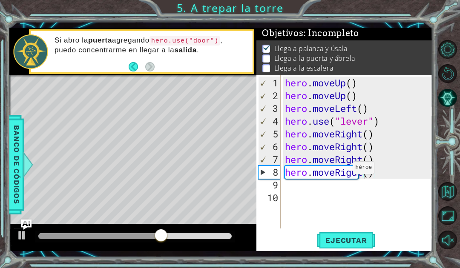
click at [355, 238] on span "Ejecutar" at bounding box center [346, 240] width 58 height 9
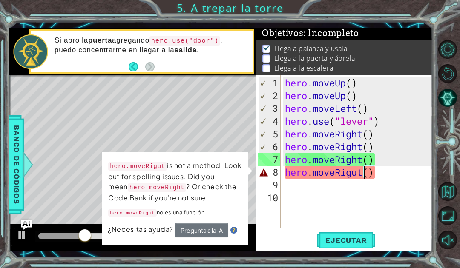
click at [355, 171] on div "hero . moveUp ( ) hero . moveUp ( ) hero . moveLeft ( ) hero . use ( "lever" ) …" at bounding box center [359, 166] width 152 height 179
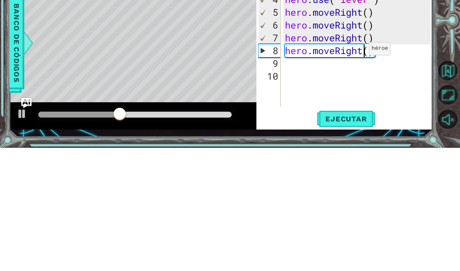
scroll to position [15, 26]
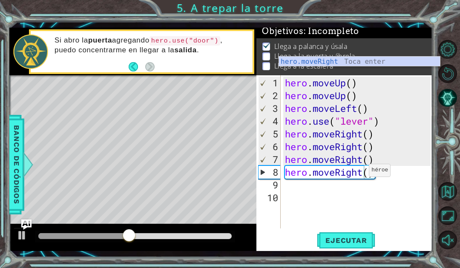
click at [356, 237] on span "Ejecutar" at bounding box center [346, 240] width 58 height 9
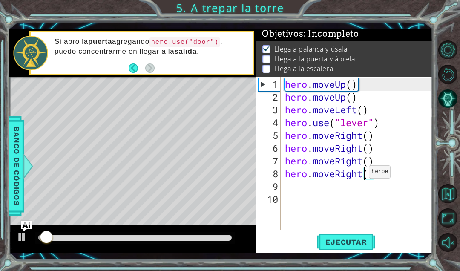
scroll to position [2, 0]
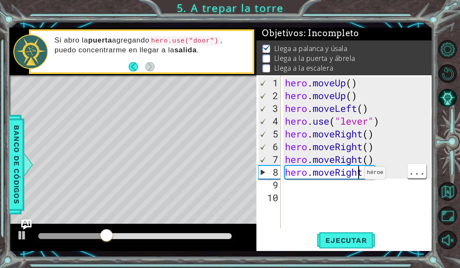
click at [357, 175] on div "hero . moveUp ( ) hero . moveUp ( ) hero . moveLeft ( ) hero . use ( "lever" ) …" at bounding box center [359, 166] width 152 height 179
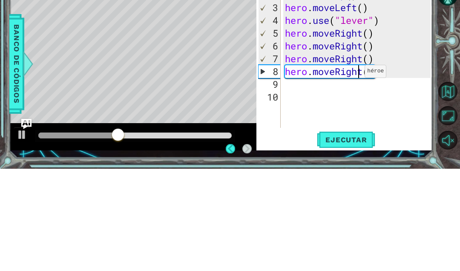
scroll to position [4, 0]
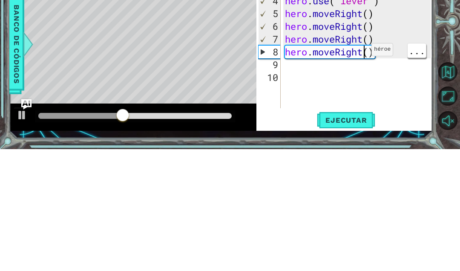
click at [364, 78] on div "hero . moveUp ( ) hero . moveUp ( ) hero . moveLeft ( ) hero . use ( "lever" ) …" at bounding box center [359, 167] width 152 height 179
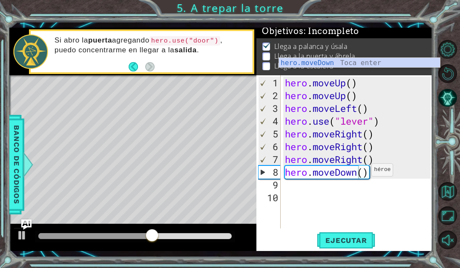
click at [348, 234] on button "Ejecutar" at bounding box center [346, 240] width 58 height 17
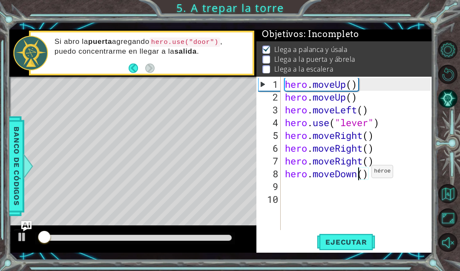
scroll to position [2, 0]
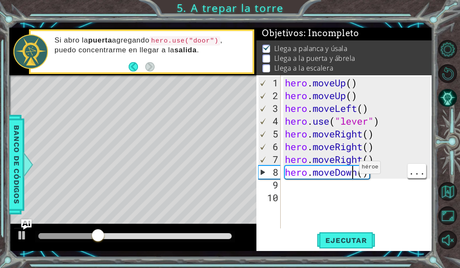
click at [357, 174] on div "hero . moveUp ( ) hero . moveUp ( ) hero . moveLeft ( ) hero . use ( "lever" ) …" at bounding box center [359, 166] width 152 height 179
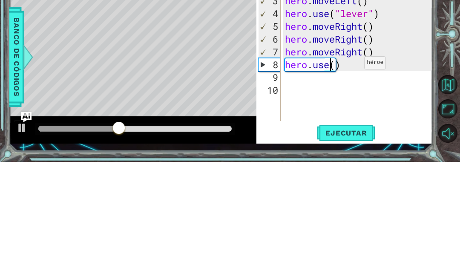
scroll to position [15, 32]
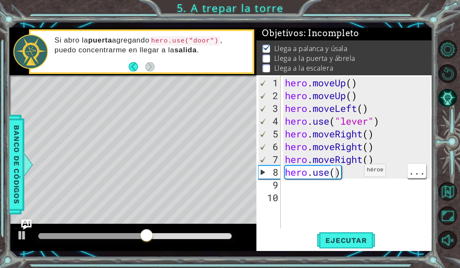
click at [336, 171] on div "hero . moveUp ( ) hero . moveUp ( ) hero . moveLeft ( ) hero . use ( "lever" ) …" at bounding box center [359, 166] width 152 height 179
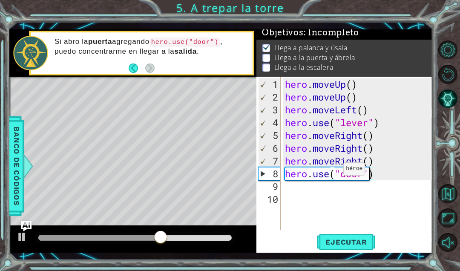
scroll to position [15, 49]
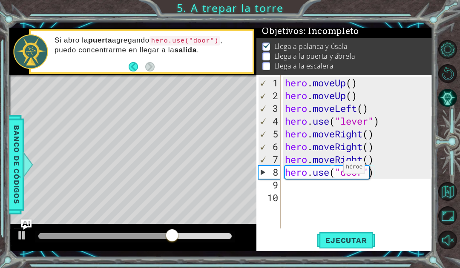
click at [360, 248] on button "Ejecutar" at bounding box center [346, 240] width 58 height 17
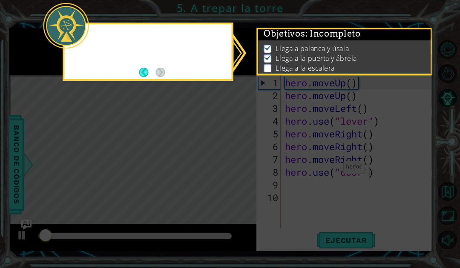
scroll to position [2, 0]
click at [435, 263] on icon at bounding box center [230, 134] width 460 height 268
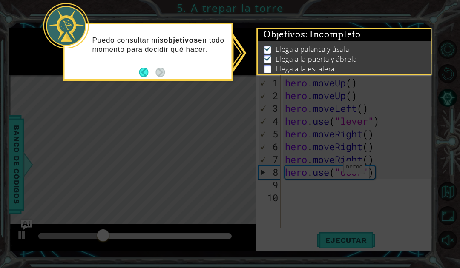
click at [165, 71] on div "Puedo consultar mis objetivos en todo momento para decidir qué hacer." at bounding box center [148, 52] width 170 height 58
click at [148, 69] on button "Back" at bounding box center [147, 72] width 17 height 9
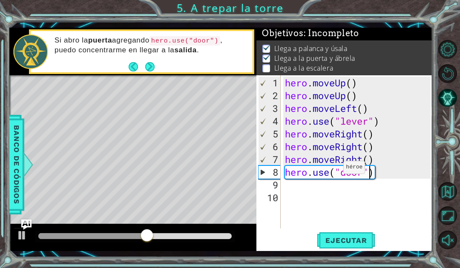
click at [146, 70] on button "Next" at bounding box center [149, 66] width 9 height 9
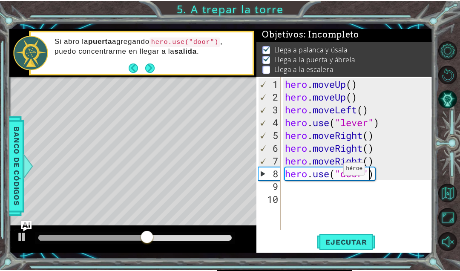
scroll to position [0, 0]
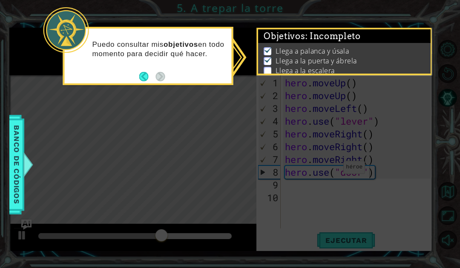
click at [155, 75] on button "Back" at bounding box center [147, 76] width 17 height 9
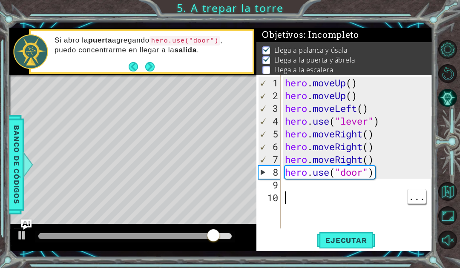
click at [349, 192] on div "hero . moveUp ( ) hero . moveUp ( ) hero . moveLeft ( ) hero . use ( "lever" ) …" at bounding box center [359, 166] width 152 height 179
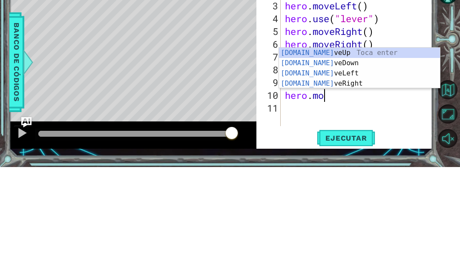
scroll to position [15, 55]
click at [326, 152] on div "hero.mo veUp Toca enter hero.mo veDown Toca enter hero.mo veLeft Toca enter her…" at bounding box center [359, 182] width 161 height 61
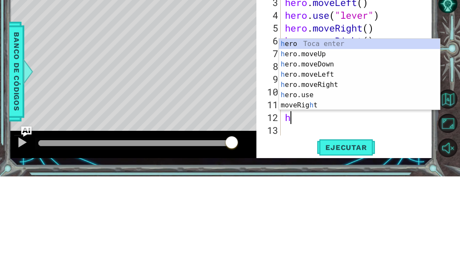
scroll to position [15, 38]
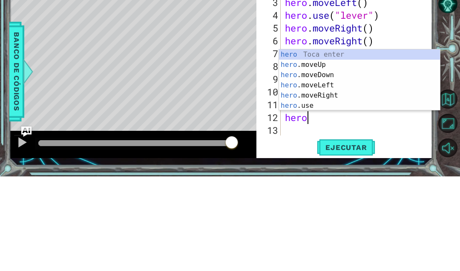
click at [340, 144] on div "hero Toca enter hero .moveUp Toca enter hero .moveDown Toca enter hero .moveLef…" at bounding box center [359, 185] width 161 height 82
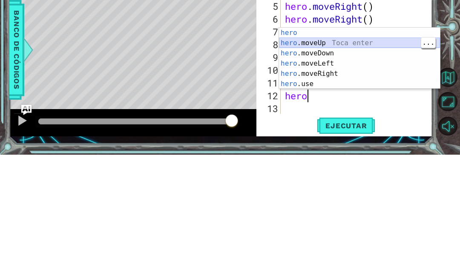
click at [351, 144] on div "hero Toca enter hero .moveUp Toca enter hero .moveDown Toca enter hero .moveLef…" at bounding box center [359, 185] width 161 height 82
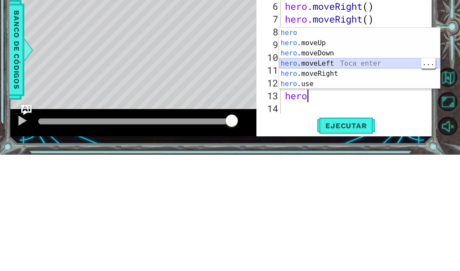
click at [345, 144] on div "hero Toca enter hero .moveUp Toca enter hero .moveDown Toca enter hero .moveLef…" at bounding box center [359, 185] width 161 height 82
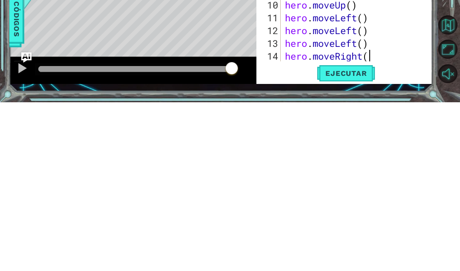
scroll to position [15, 105]
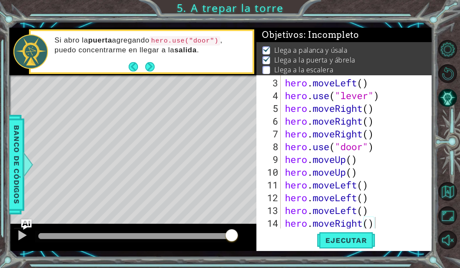
type textarea "abcde fg"
click at [352, 244] on span "Ejecutar" at bounding box center [346, 240] width 58 height 9
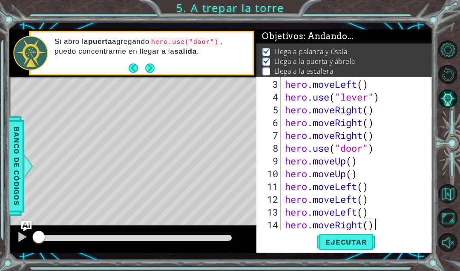
scroll to position [15, 46]
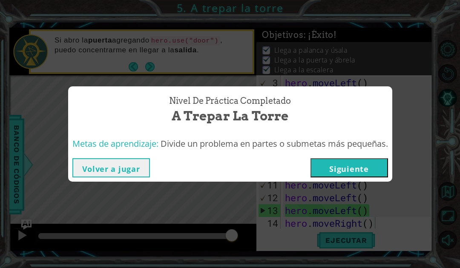
click at [368, 171] on button "Siguiente" at bounding box center [349, 167] width 78 height 19
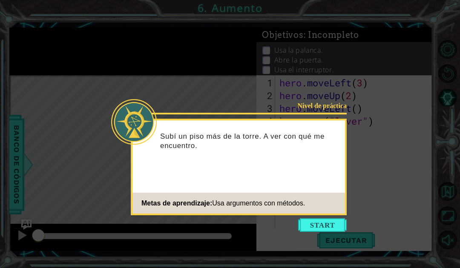
click at [402, 24] on icon at bounding box center [230, 134] width 460 height 268
click at [328, 226] on button "Start" at bounding box center [322, 225] width 49 height 14
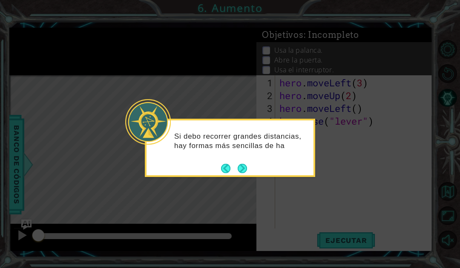
click at [245, 170] on button "Next" at bounding box center [243, 169] width 10 height 10
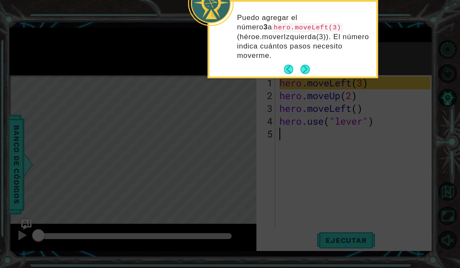
click at [308, 68] on button "Next" at bounding box center [305, 69] width 9 height 9
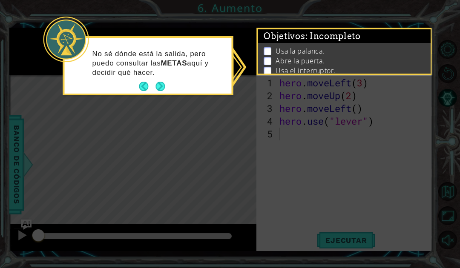
click at [165, 83] on button "Next" at bounding box center [160, 86] width 9 height 9
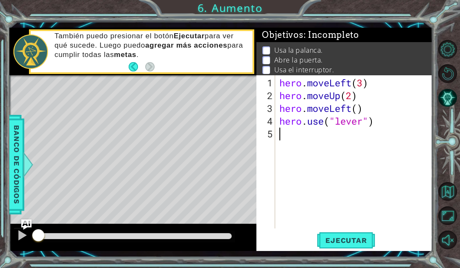
click at [350, 239] on span "Ejecutar" at bounding box center [346, 240] width 58 height 9
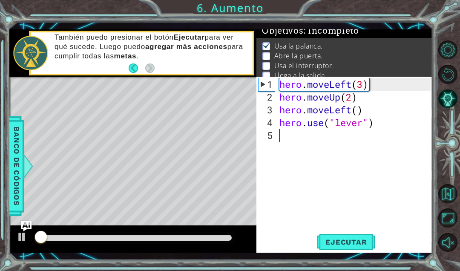
scroll to position [7, 0]
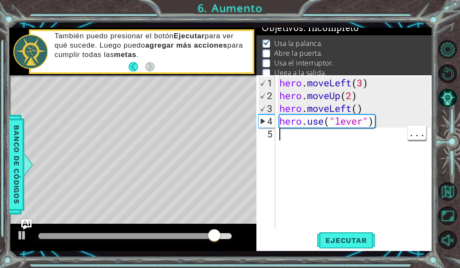
click at [315, 135] on div "hero . moveLeft ( 3 ) hero . moveUp ( 2 ) hero . moveLeft ( ) hero . use ( "lev…" at bounding box center [356, 166] width 157 height 179
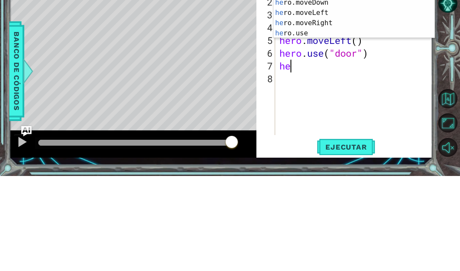
scroll to position [15, 38]
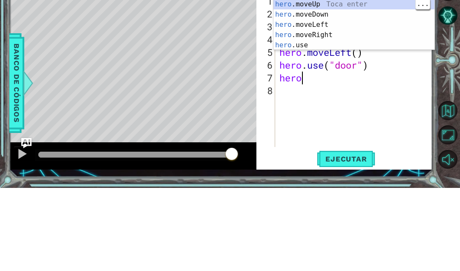
click at [349, 72] on div "hero Toca enter hero .moveUp Toca enter hero .moveDown Toca enter hero .moveLef…" at bounding box center [353, 113] width 161 height 82
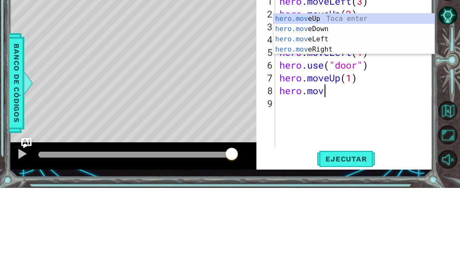
scroll to position [15, 21]
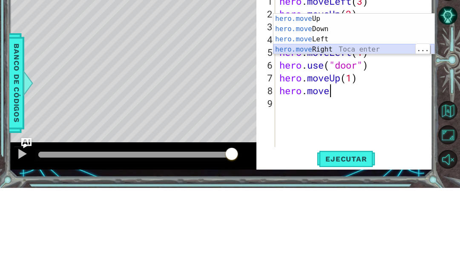
click at [359, 97] on div "hero.move Up Toca enter hero.move Down Toca enter hero.move Left Toca enter her…" at bounding box center [353, 127] width 161 height 61
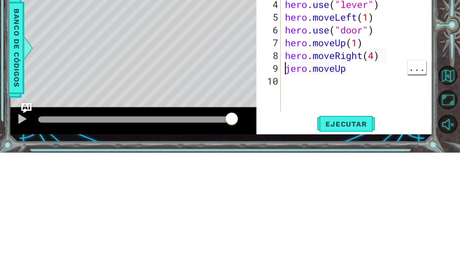
scroll to position [29, 0]
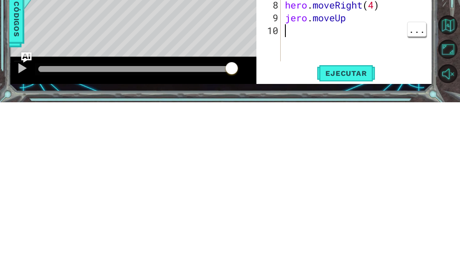
click at [292, 78] on div "hero . moveLeft ( 3 ) hero . moveUp ( 2 ) hero . moveLeft ( ) hero . use ( "lev…" at bounding box center [359, 167] width 152 height 179
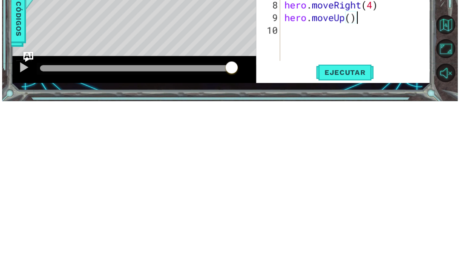
scroll to position [15, 26]
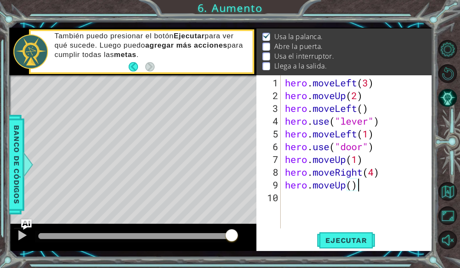
click at [363, 243] on span "Ejecutar" at bounding box center [346, 240] width 58 height 9
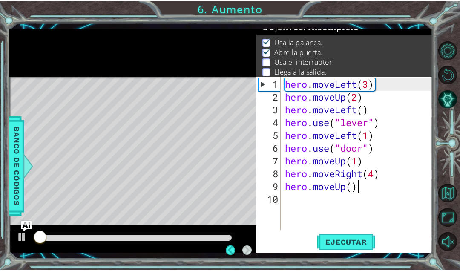
scroll to position [7, 0]
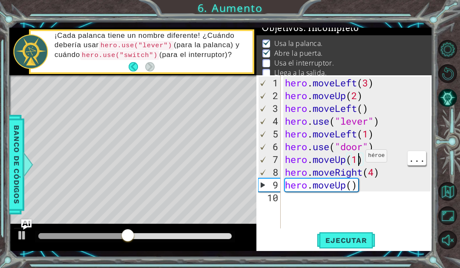
click at [359, 159] on div "hero . moveLeft ( 3 ) hero . moveUp ( 2 ) hero . moveLeft ( ) hero . use ( "lev…" at bounding box center [359, 166] width 152 height 179
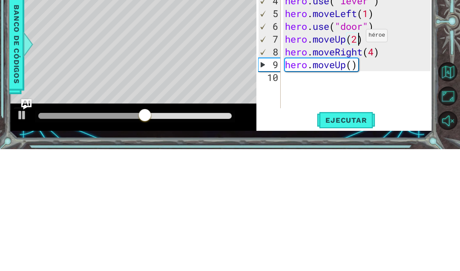
scroll to position [15, 21]
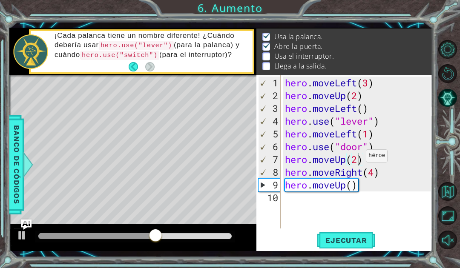
click at [361, 239] on span "Ejecutar" at bounding box center [346, 240] width 58 height 9
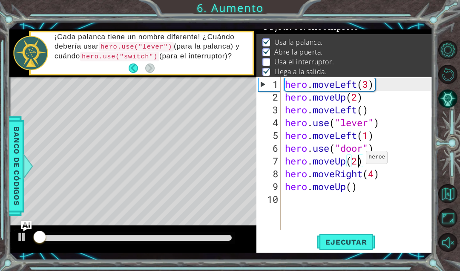
scroll to position [7, 0]
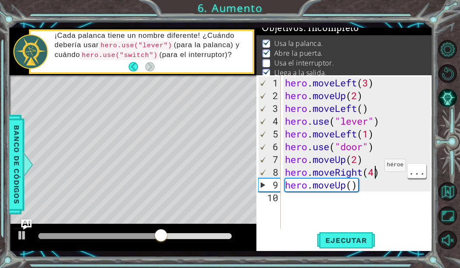
click at [373, 174] on div "hero . moveLeft ( 3 ) hero . moveUp ( 2 ) hero . moveLeft ( ) hero . use ( "lev…" at bounding box center [359, 166] width 152 height 179
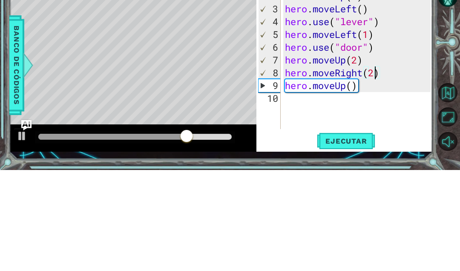
click at [386, 78] on div "hero . moveLeft ( 3 ) hero . moveUp ( 2 ) hero . moveLeft ( ) hero . use ( "lev…" at bounding box center [359, 167] width 152 height 179
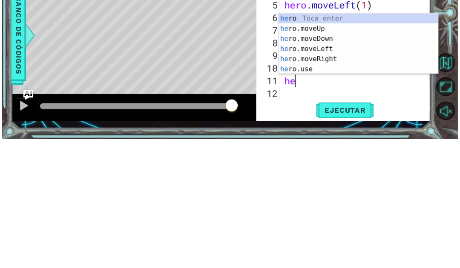
scroll to position [15, 38]
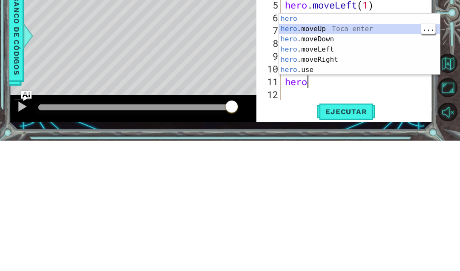
click at [331, 144] on div "hero Toca enter hero .moveUp Toca enter hero .moveDown Toca enter hero .moveLef…" at bounding box center [359, 185] width 161 height 82
type textarea "abcde fg"
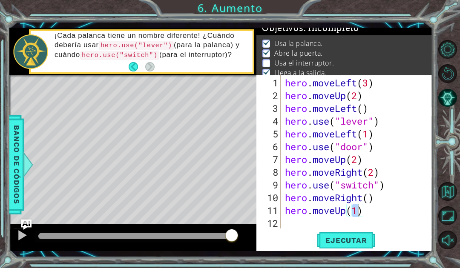
click at [360, 241] on span "Ejecutar" at bounding box center [346, 240] width 58 height 9
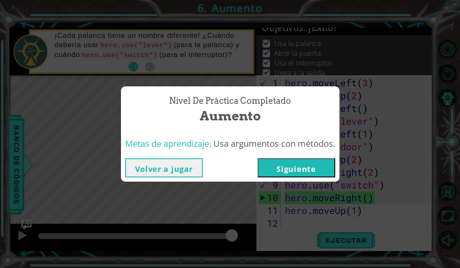
click at [300, 168] on button "Siguiente" at bounding box center [297, 167] width 78 height 19
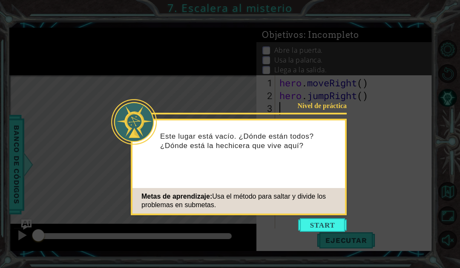
click at [334, 226] on button "Start" at bounding box center [322, 225] width 49 height 14
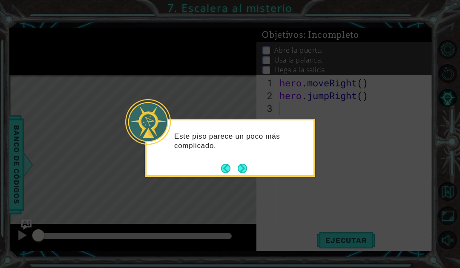
click at [247, 169] on button "Next" at bounding box center [242, 168] width 9 height 9
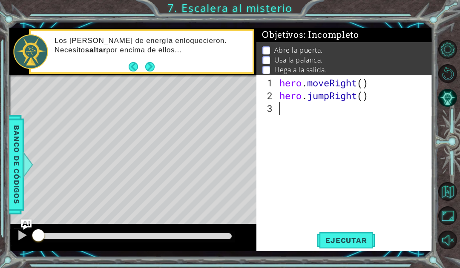
click at [22, 228] on img "Ask AI" at bounding box center [26, 225] width 10 height 10
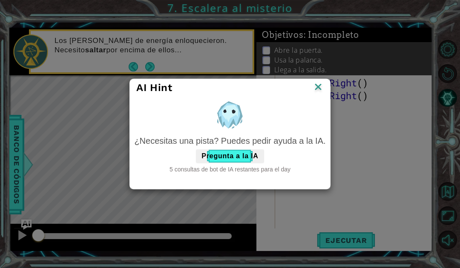
click at [244, 155] on button "Pregunta a la IA" at bounding box center [230, 156] width 68 height 14
